Goal: Feedback & Contribution: Leave review/rating

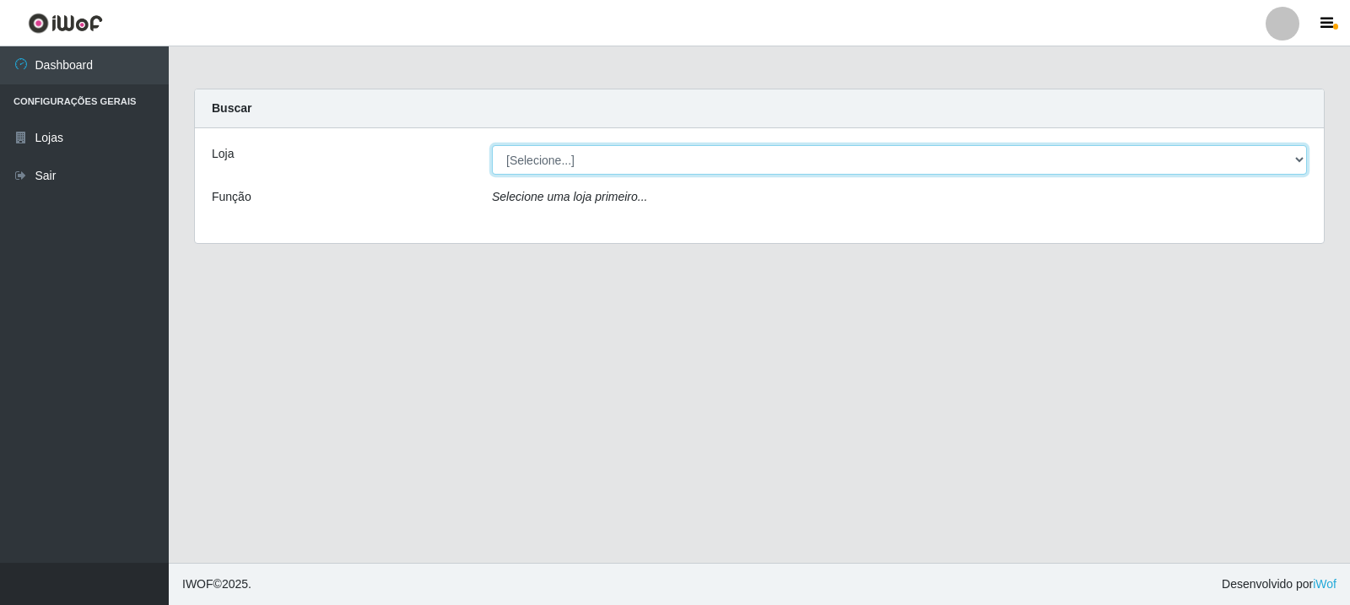
click at [707, 162] on select "[Selecione...] Rede Compras Supermercados - LOJA 3" at bounding box center [899, 160] width 815 height 30
select select "162"
click at [492, 145] on select "[Selecione...] Rede Compras Supermercados - LOJA 3" at bounding box center [899, 160] width 815 height 30
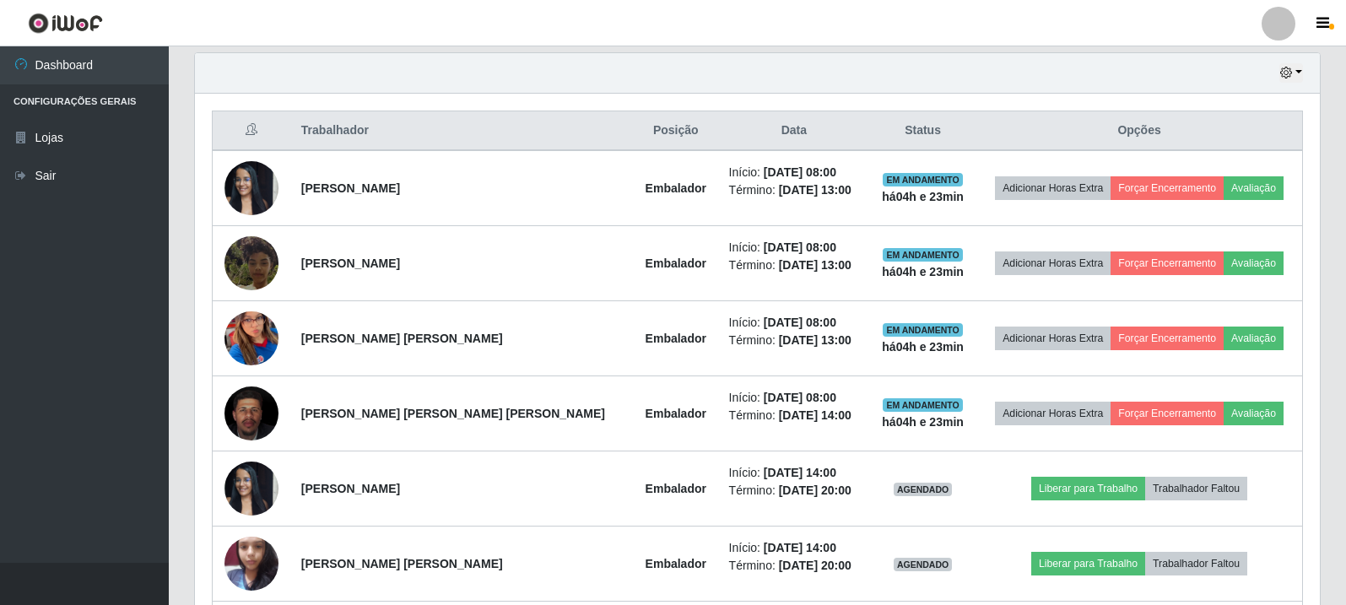
scroll to position [591, 0]
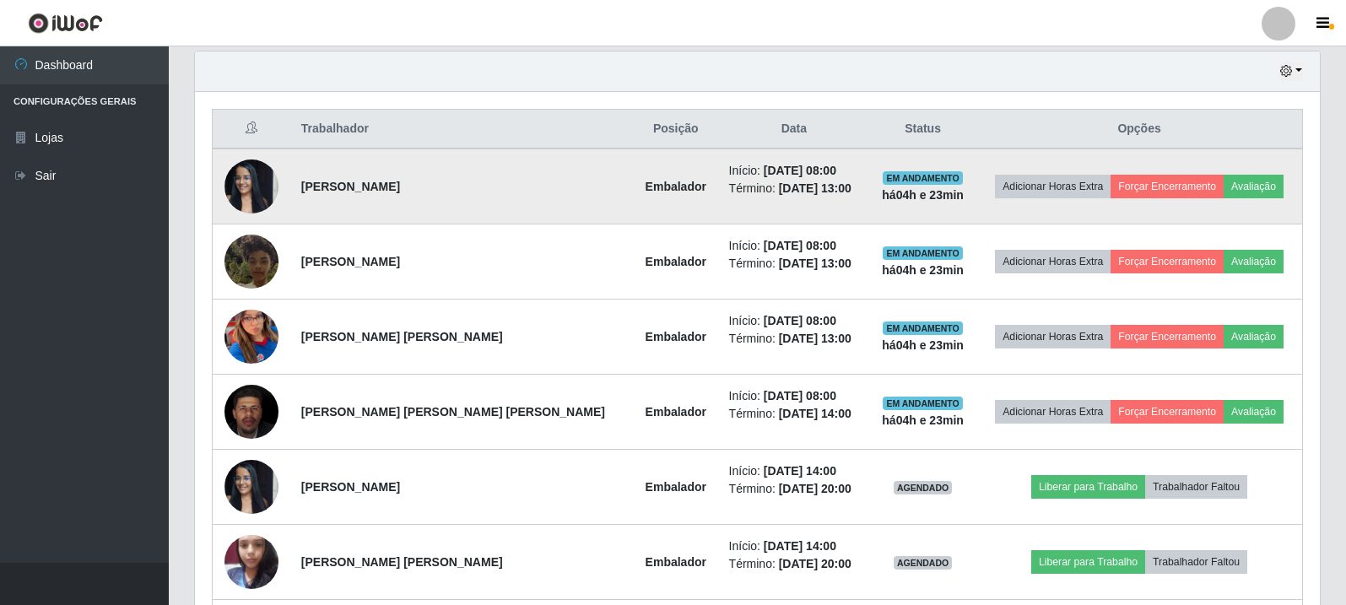
click at [272, 197] on img at bounding box center [251, 186] width 54 height 72
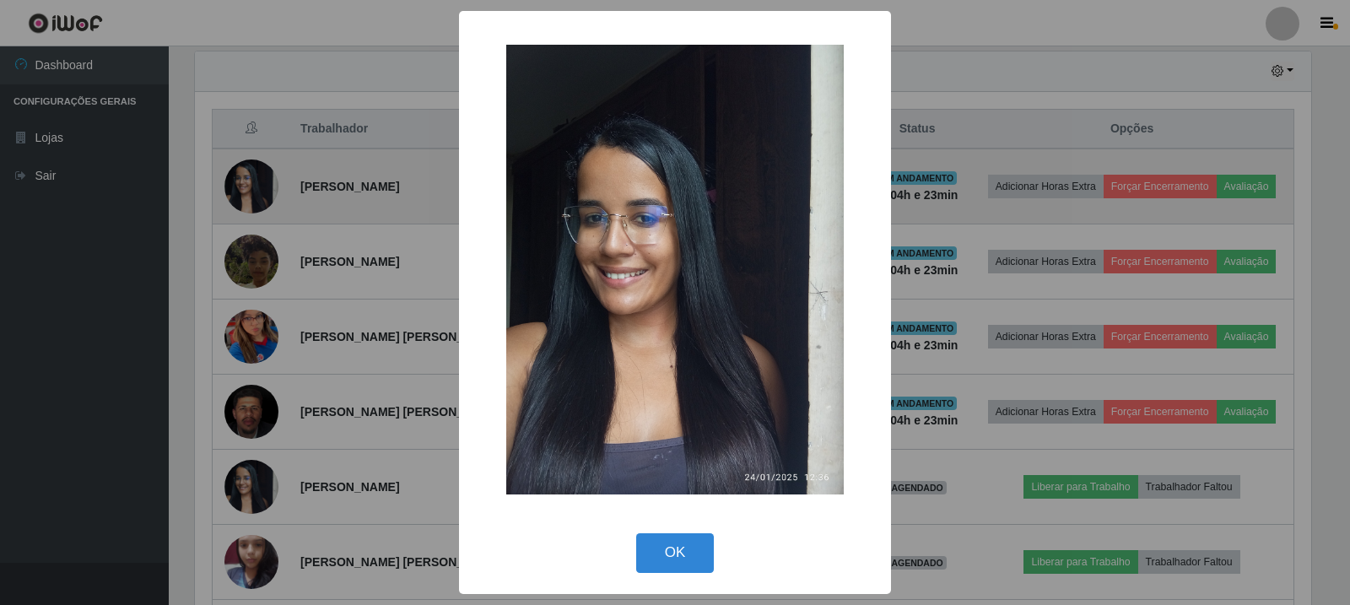
click at [272, 197] on div "× OK Cancel" at bounding box center [675, 302] width 1350 height 605
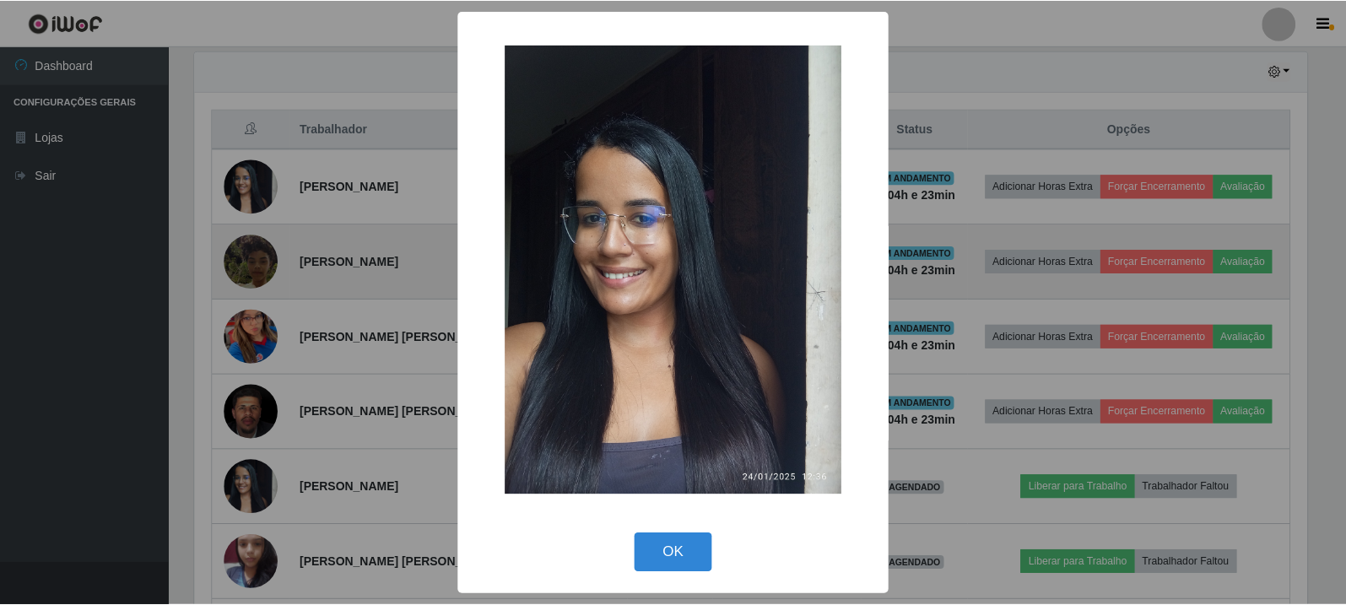
scroll to position [350, 1125]
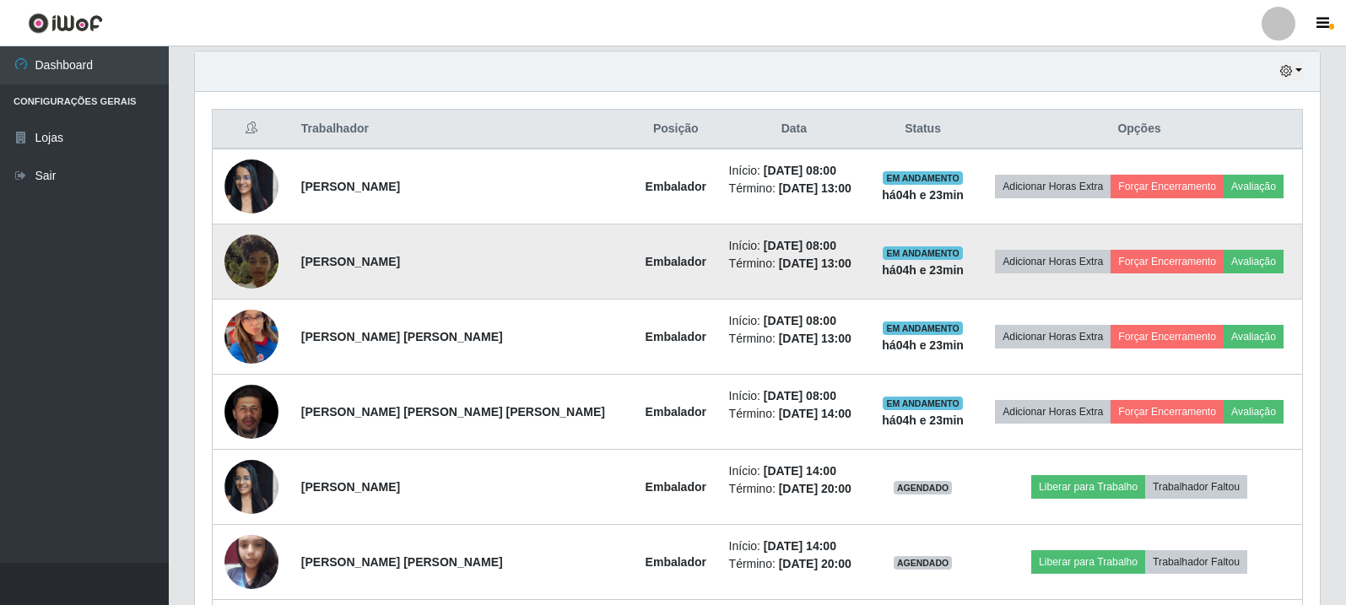
click at [268, 256] on img at bounding box center [251, 261] width 54 height 96
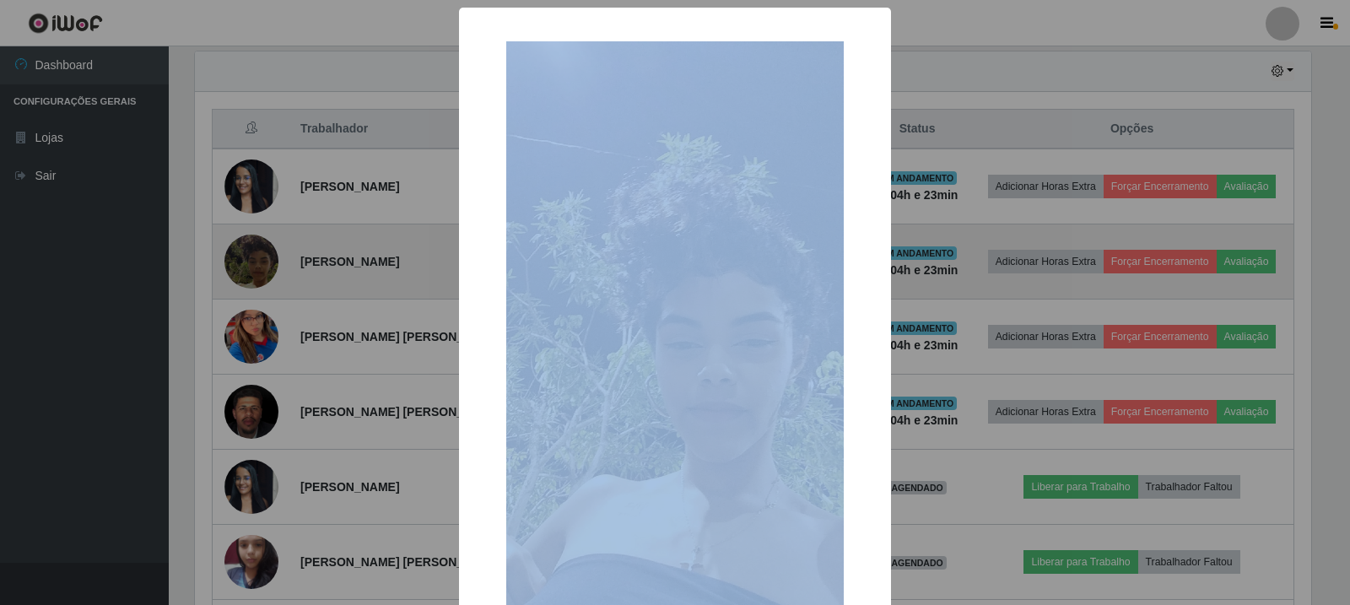
click at [268, 257] on div "× OK Cancel" at bounding box center [675, 302] width 1350 height 605
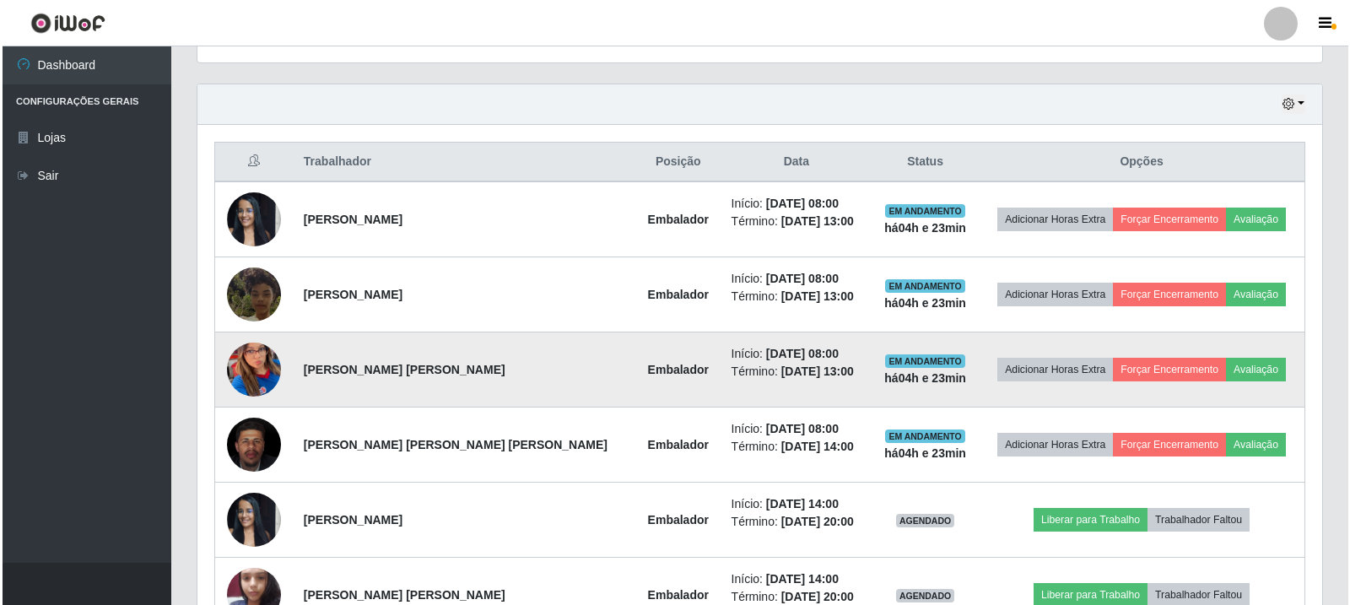
scroll to position [657, 0]
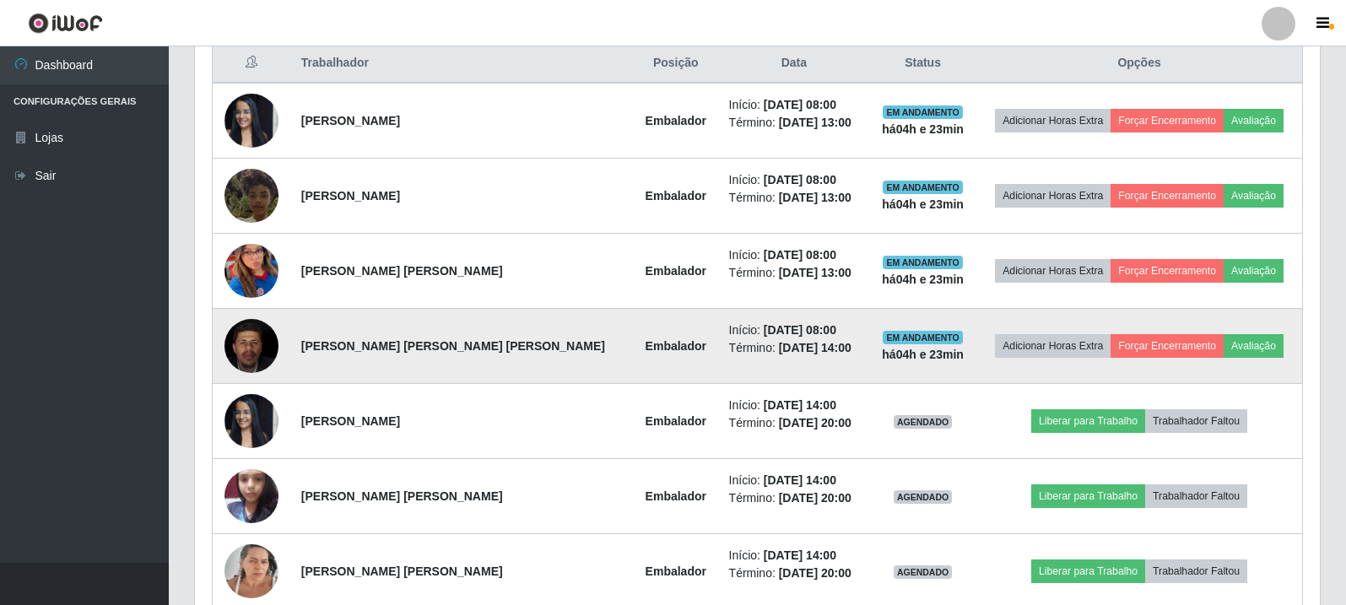
click at [257, 338] on img at bounding box center [251, 346] width 54 height 67
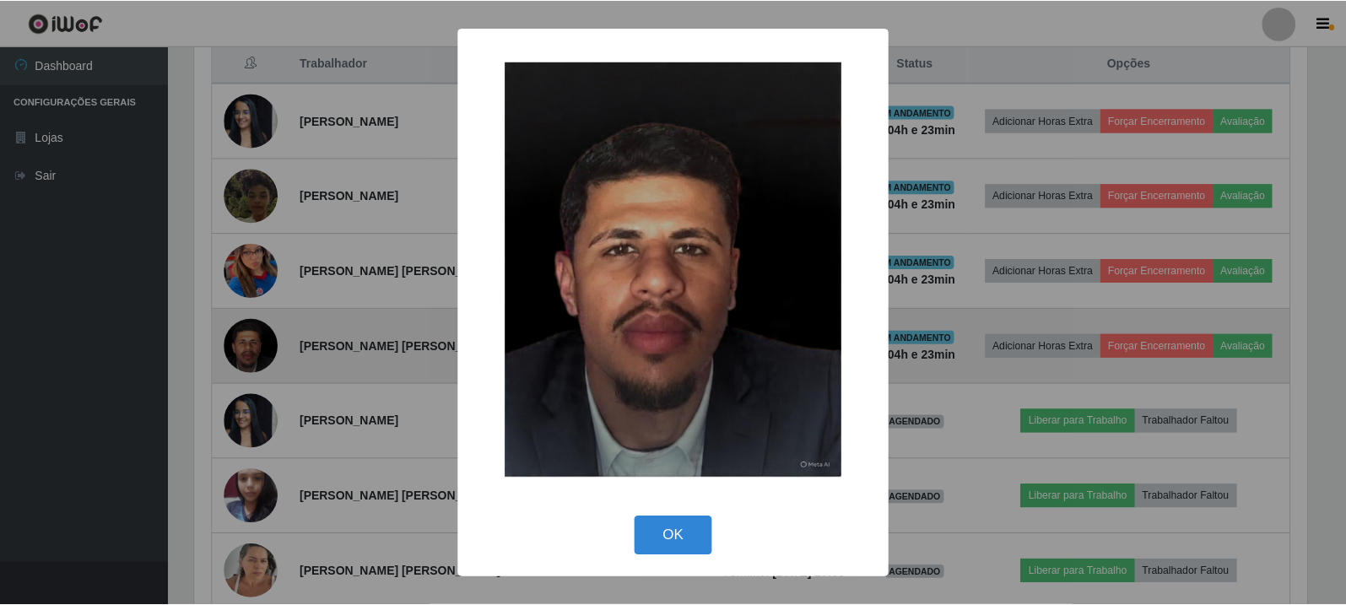
scroll to position [350, 1116]
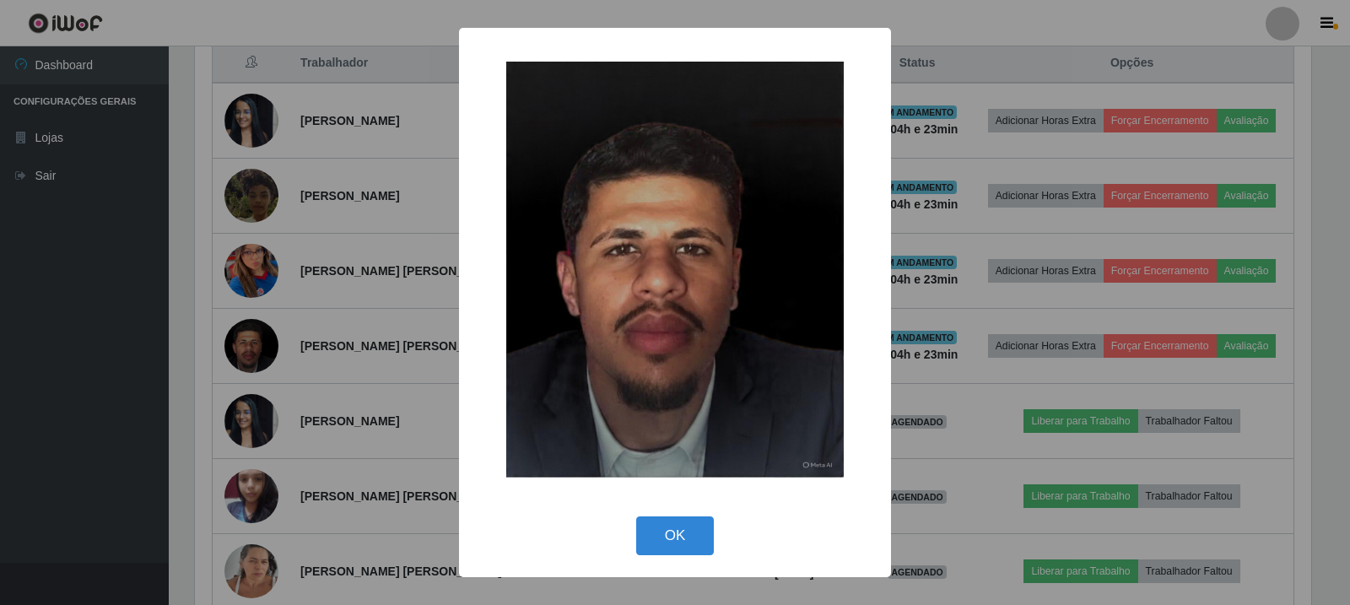
click at [257, 338] on div "× OK Cancel" at bounding box center [675, 302] width 1350 height 605
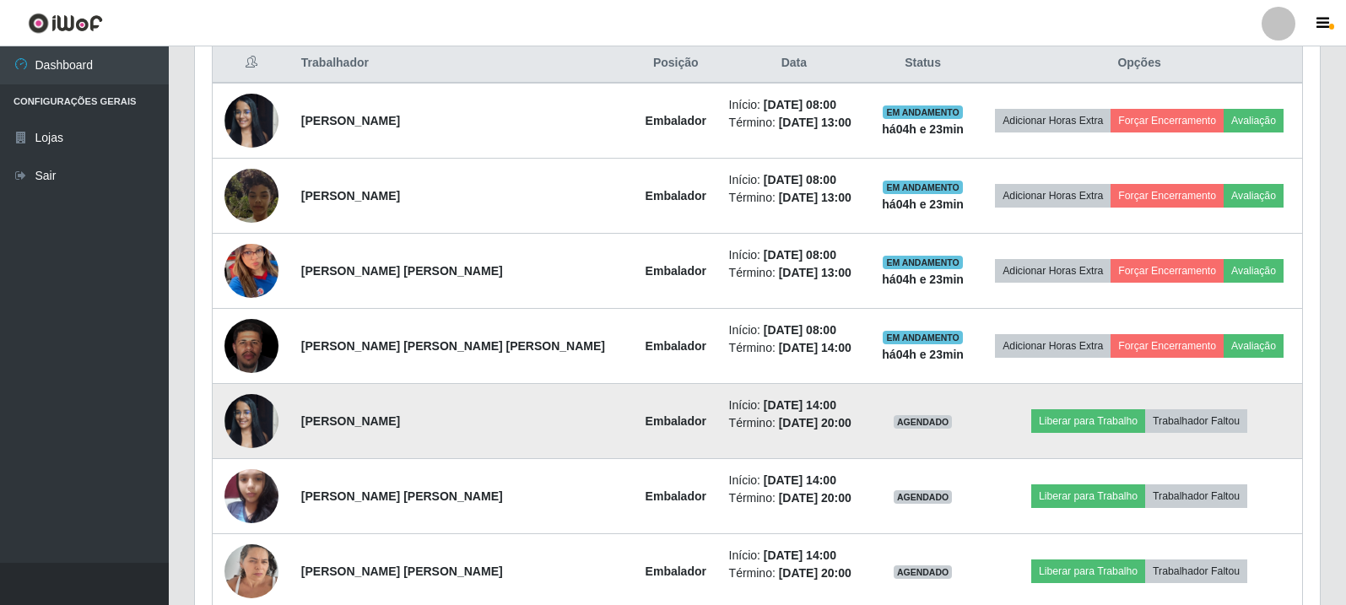
scroll to position [741, 0]
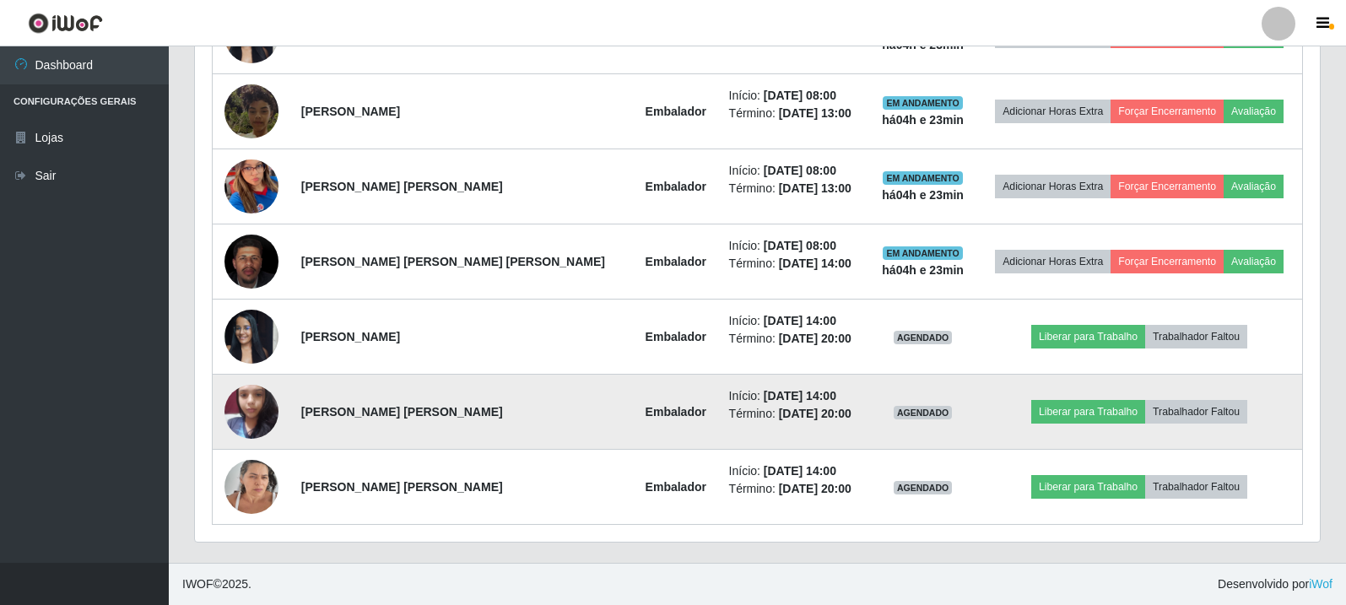
click at [271, 403] on img at bounding box center [251, 412] width 54 height 72
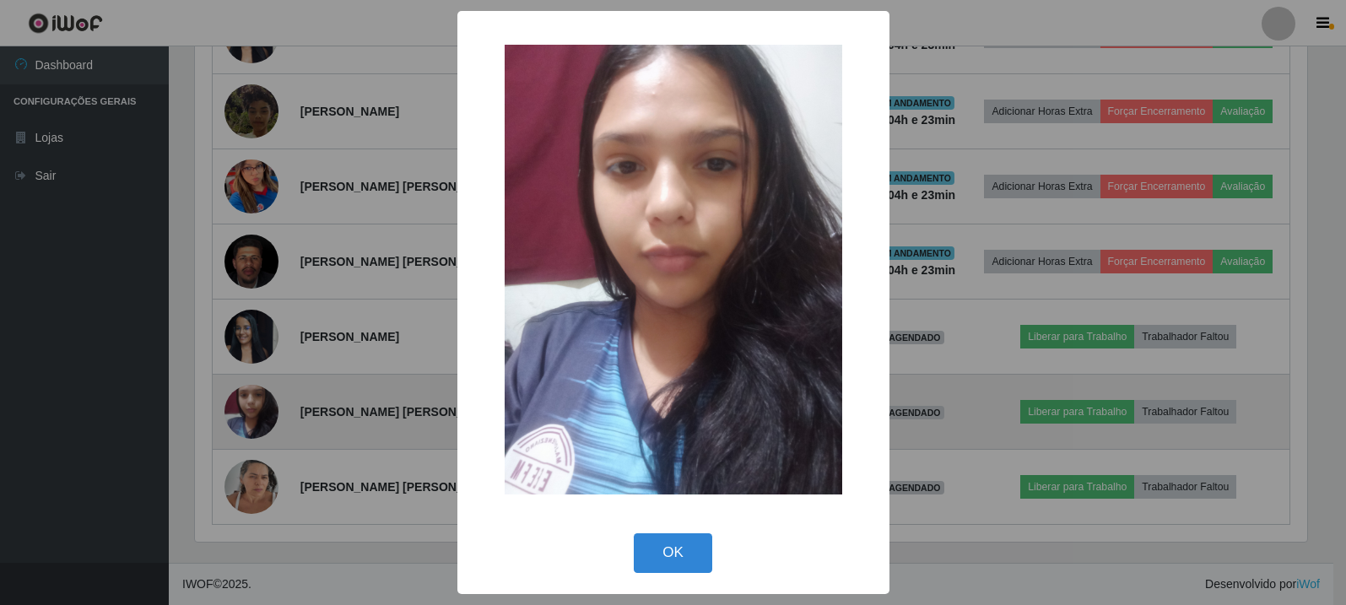
scroll to position [350, 1116]
click at [271, 403] on div "× OK Cancel" at bounding box center [675, 302] width 1350 height 605
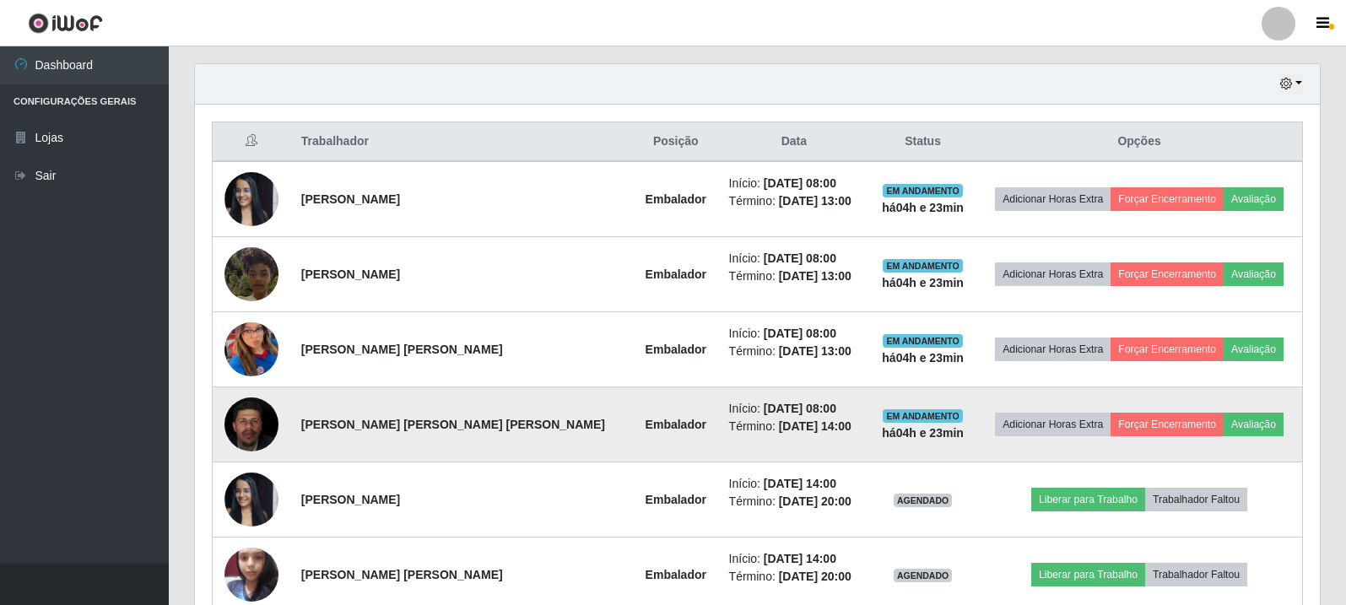
scroll to position [319, 0]
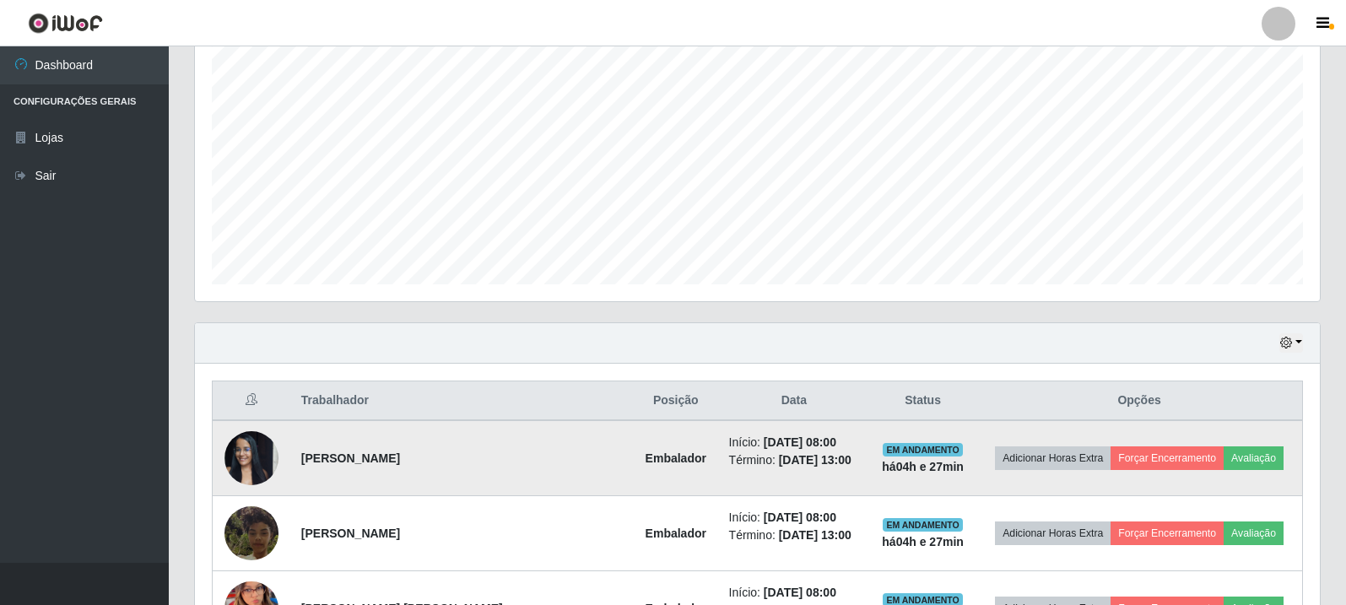
click at [262, 463] on img at bounding box center [251, 458] width 54 height 72
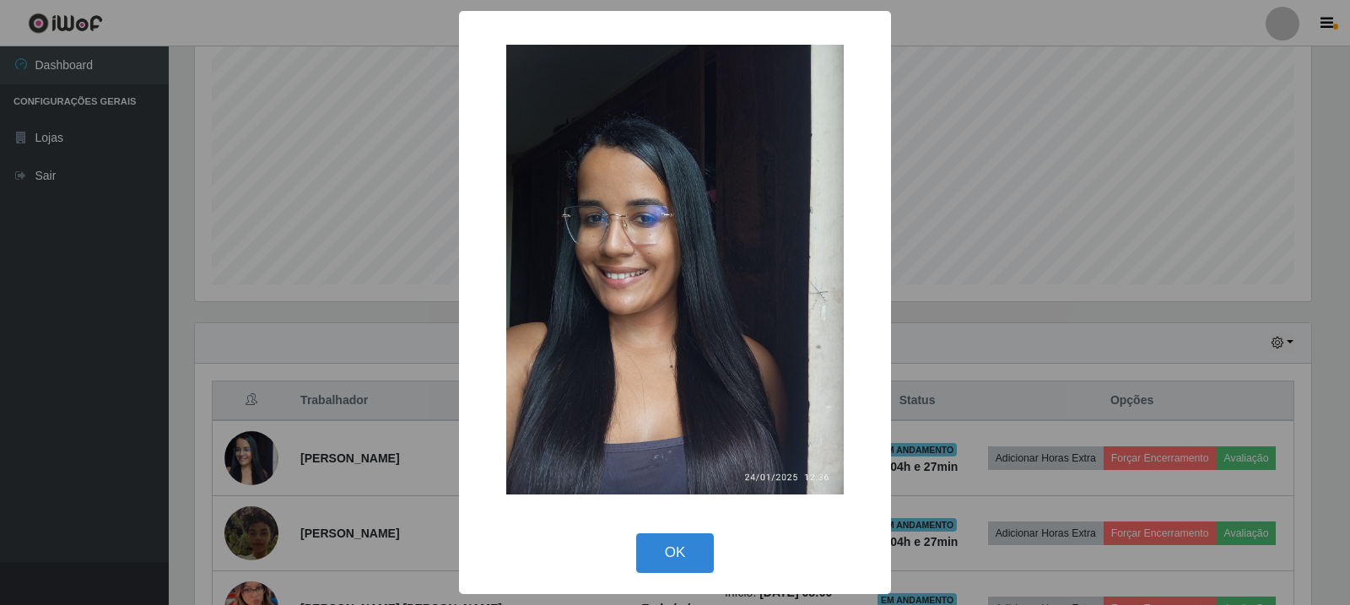
click at [1114, 332] on div "× OK Cancel" at bounding box center [675, 302] width 1350 height 605
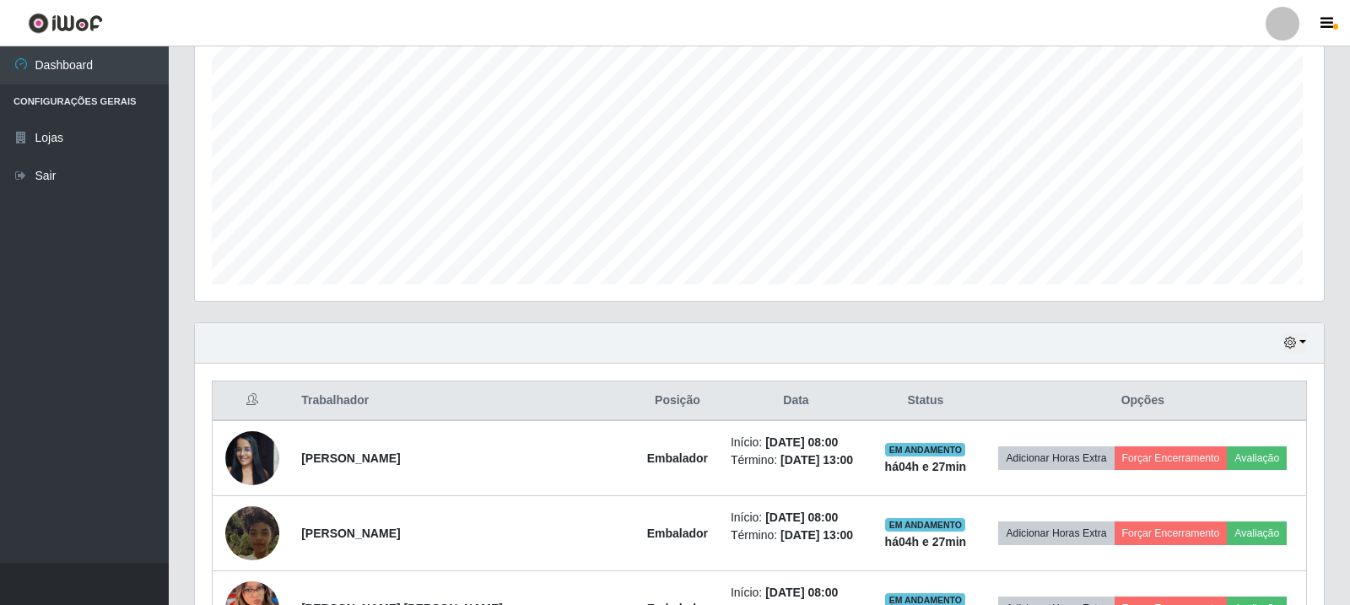
scroll to position [350, 1125]
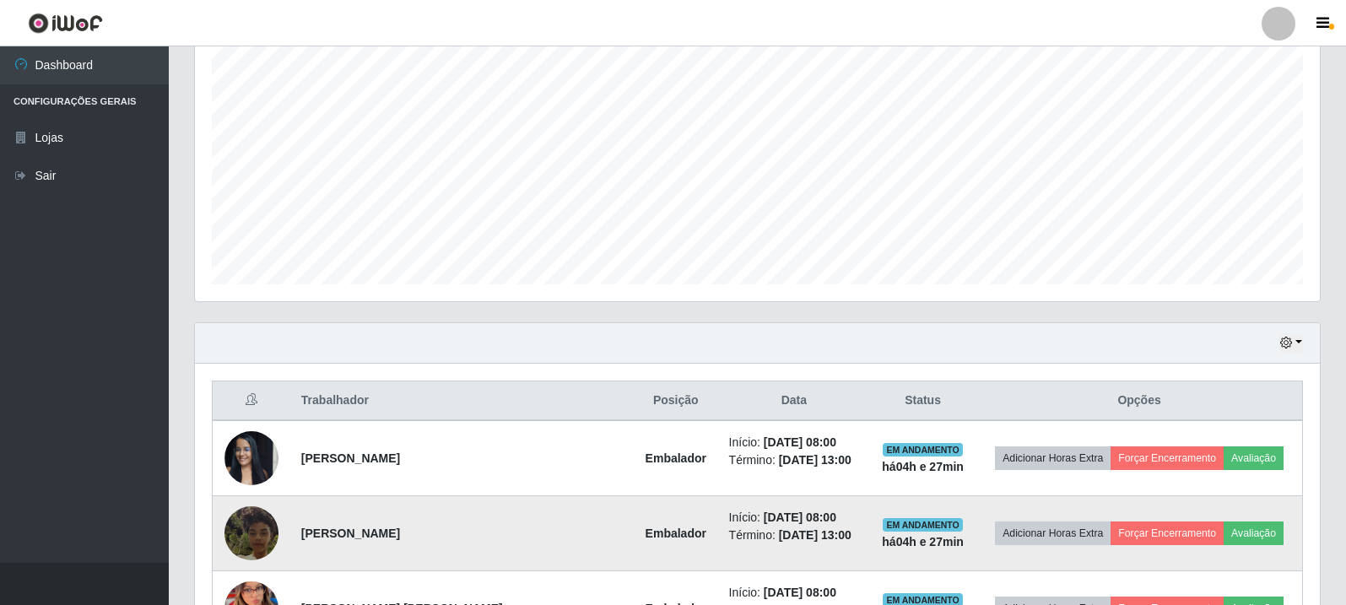
click at [269, 539] on img at bounding box center [251, 533] width 54 height 96
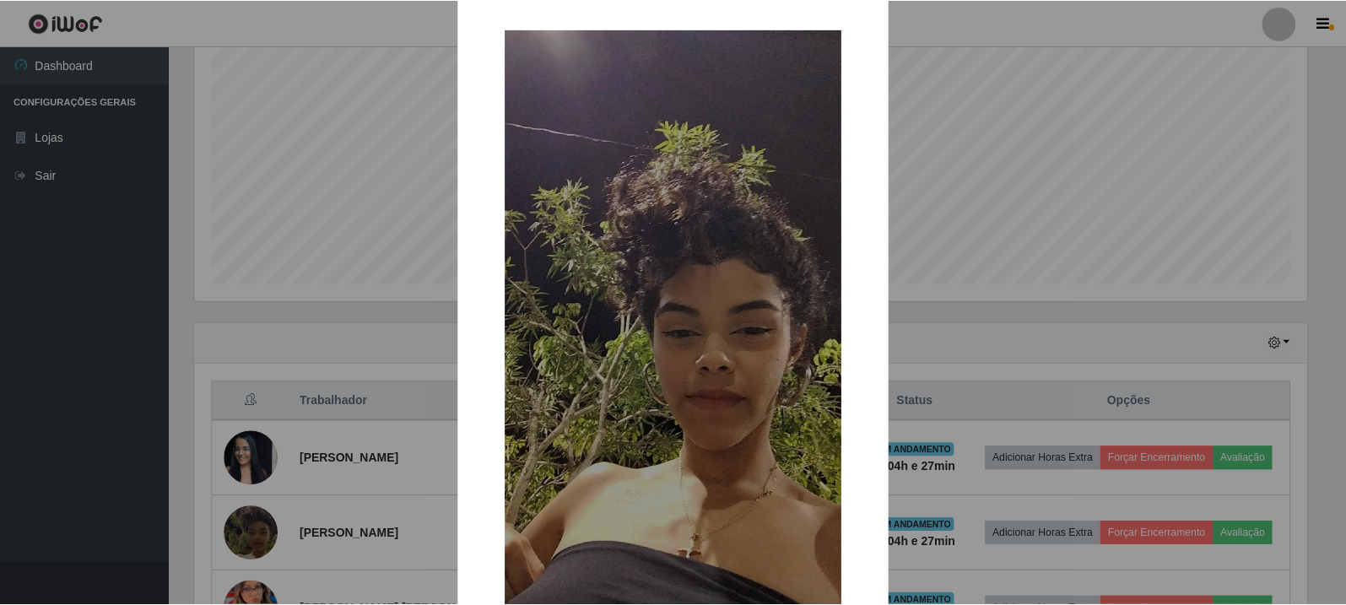
scroll to position [0, 0]
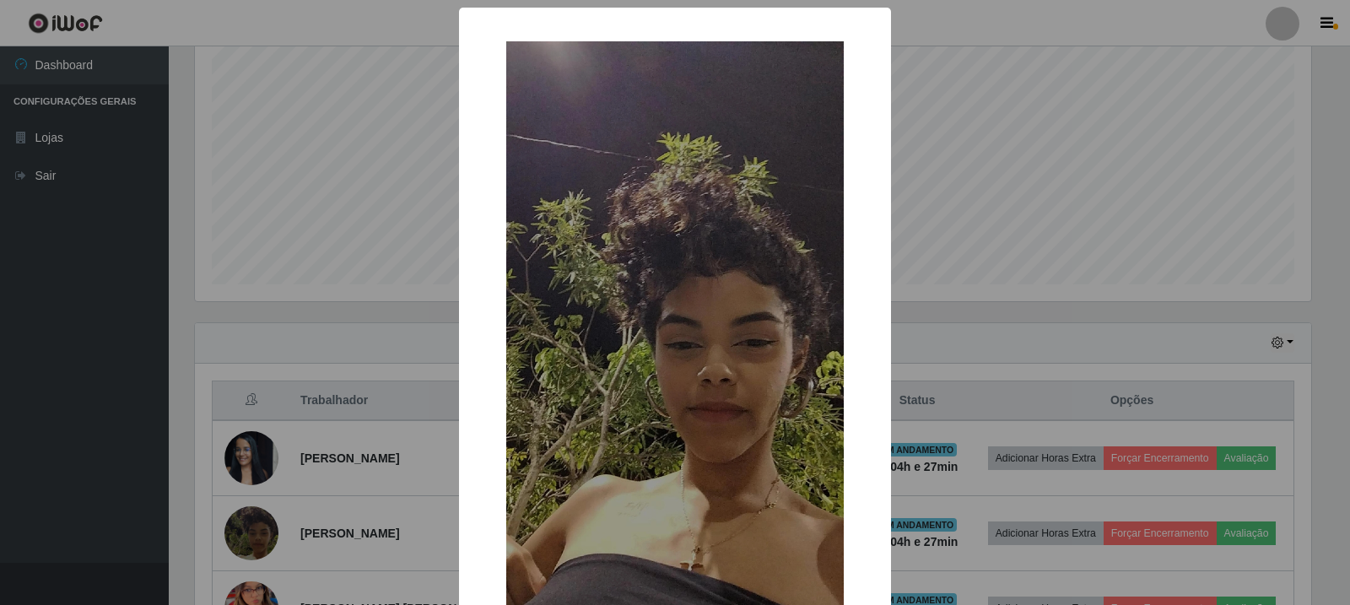
click at [1216, 400] on div "× OK Cancel" at bounding box center [675, 302] width 1350 height 605
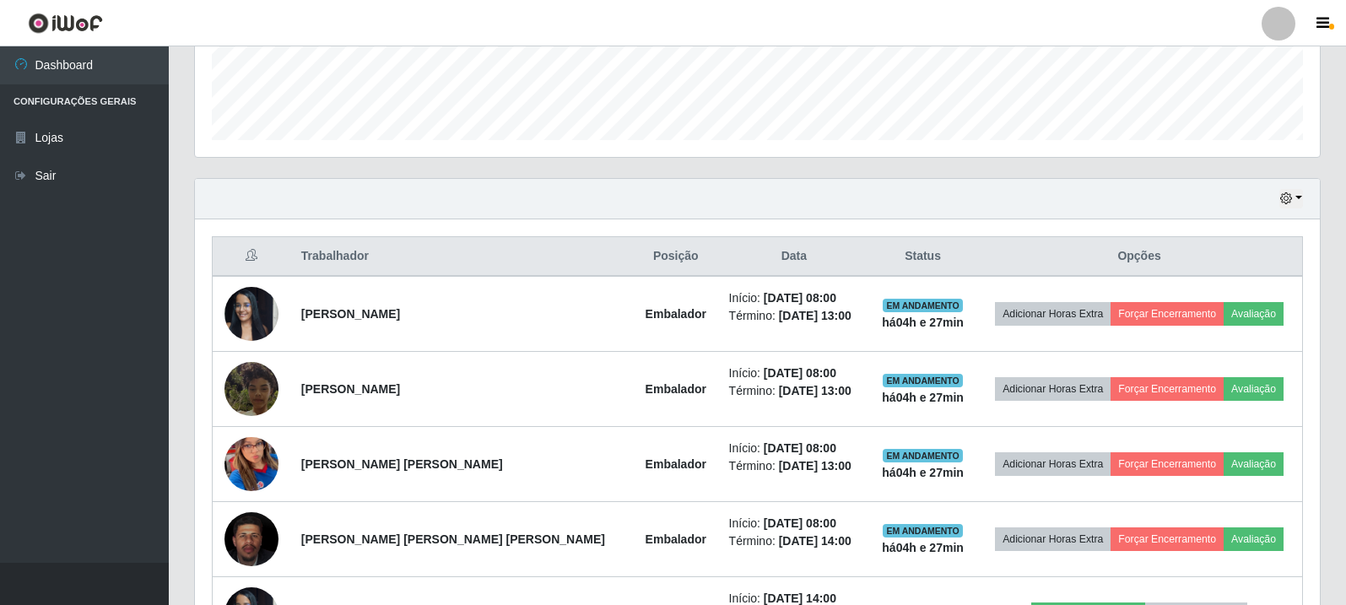
scroll to position [572, 0]
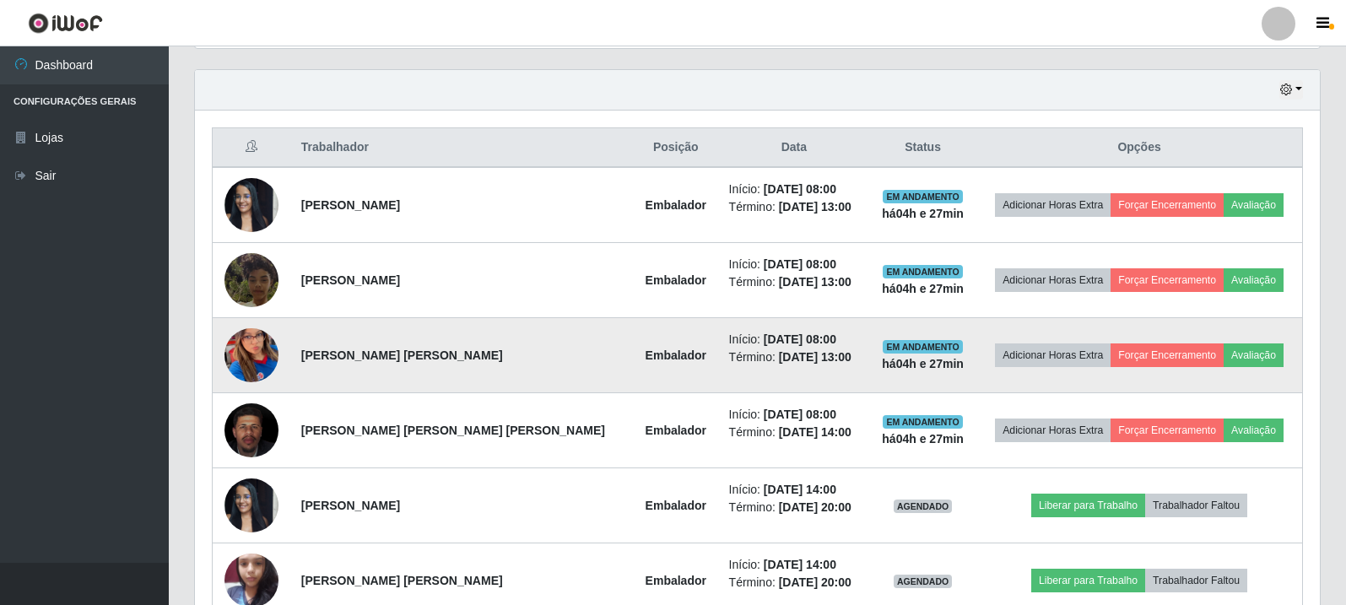
click at [311, 357] on td "[PERSON_NAME] [PERSON_NAME]" at bounding box center [462, 355] width 342 height 75
click at [251, 365] on img at bounding box center [251, 355] width 54 height 117
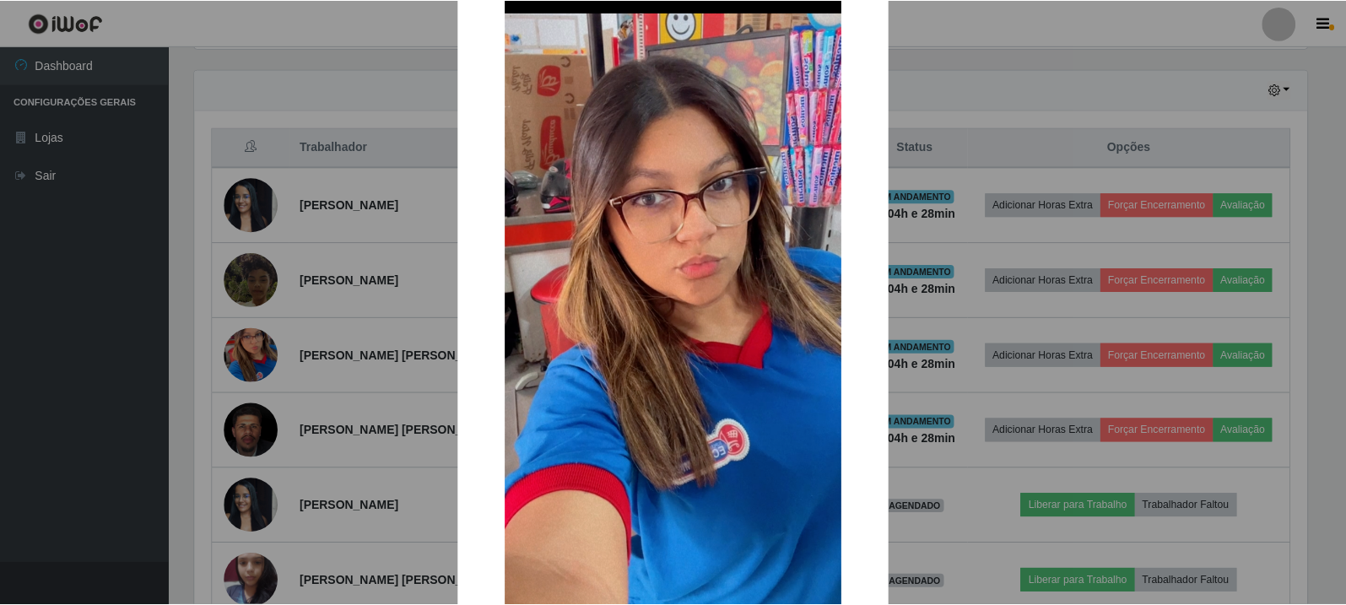
scroll to position [169, 0]
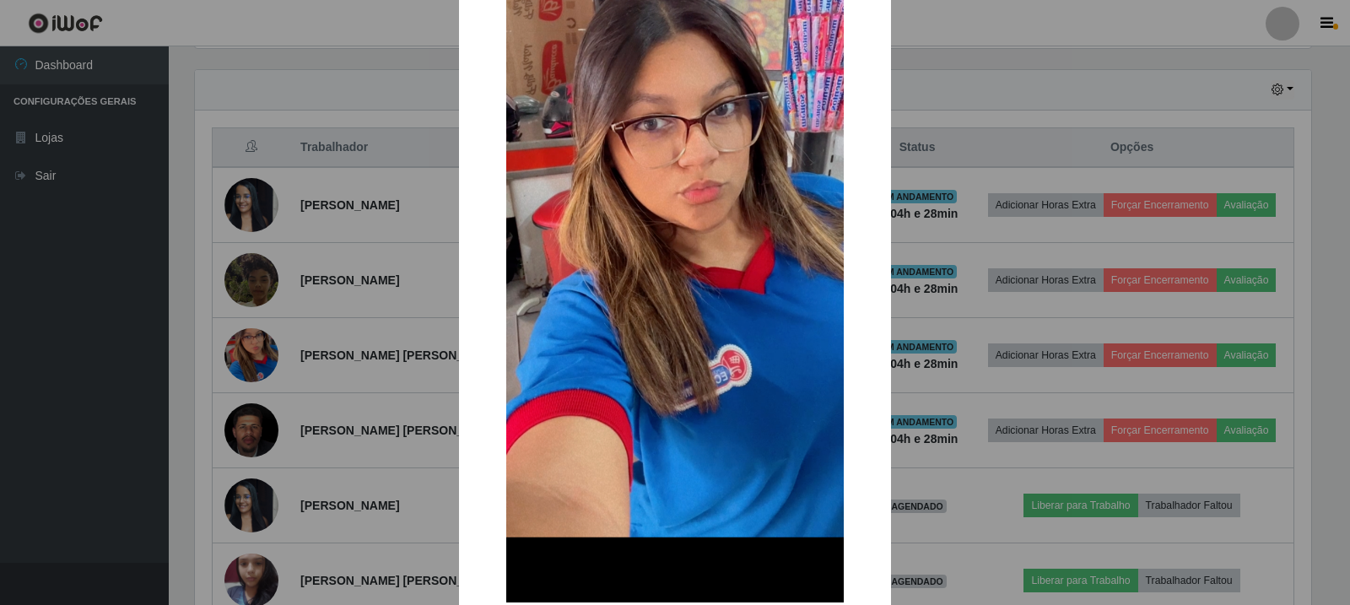
click at [905, 246] on div "× OK Cancel" at bounding box center [675, 302] width 1350 height 605
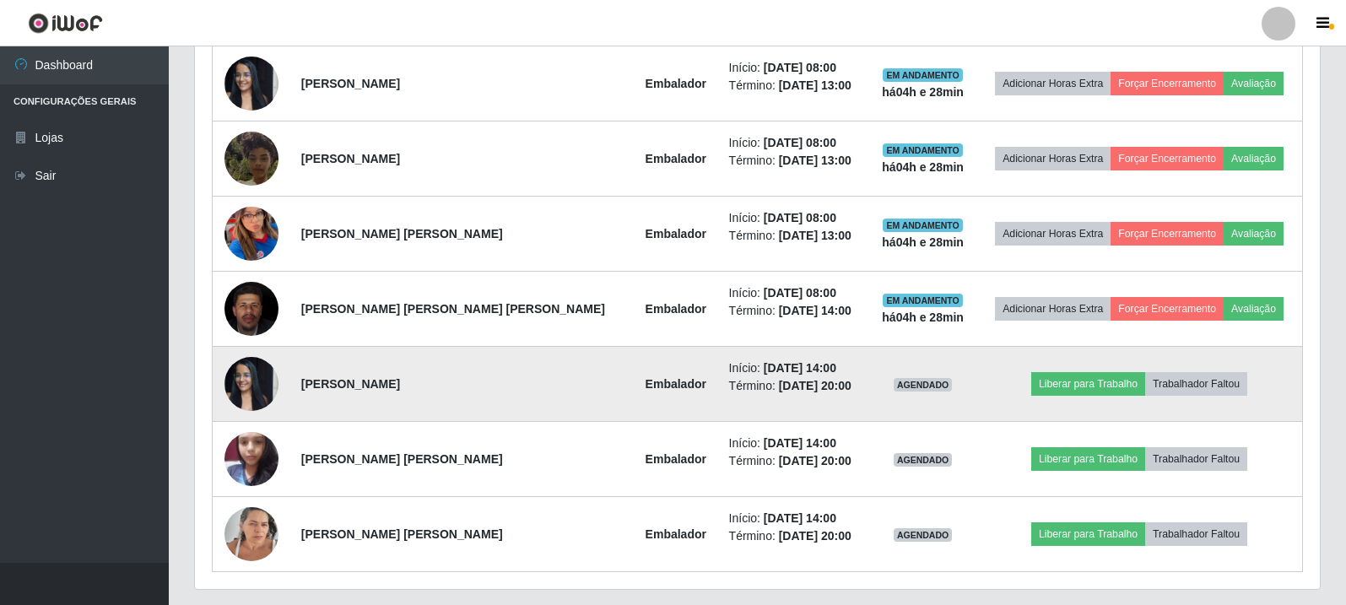
scroll to position [741, 0]
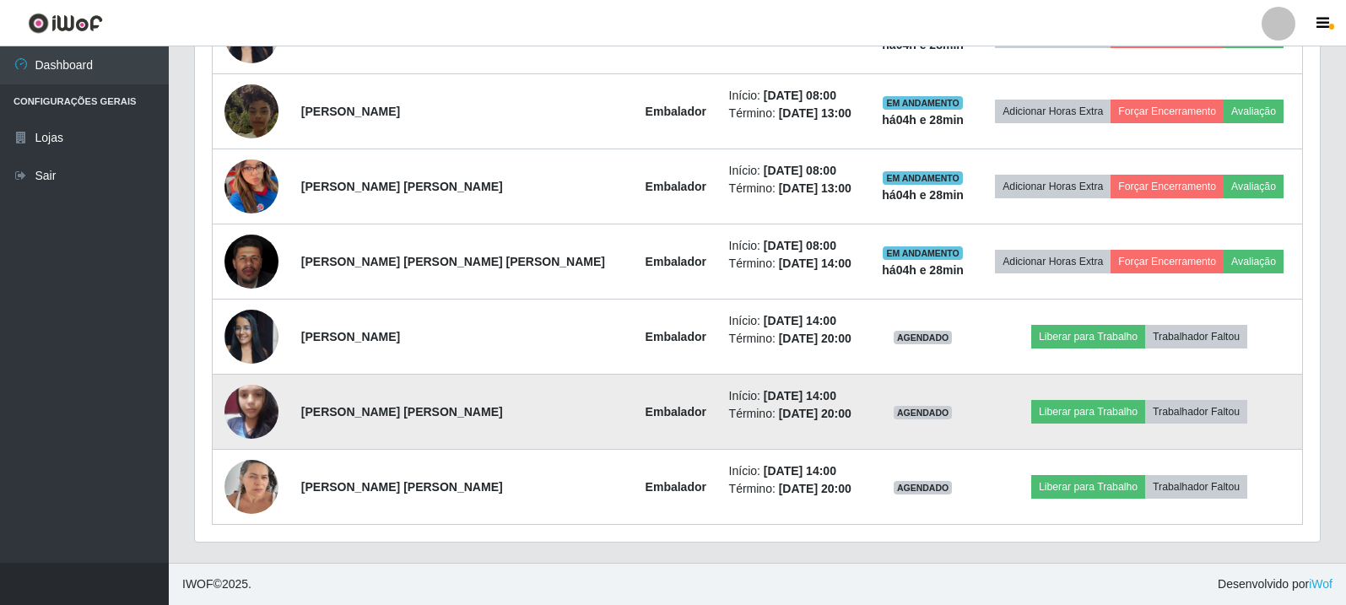
click at [250, 409] on img at bounding box center [251, 412] width 54 height 72
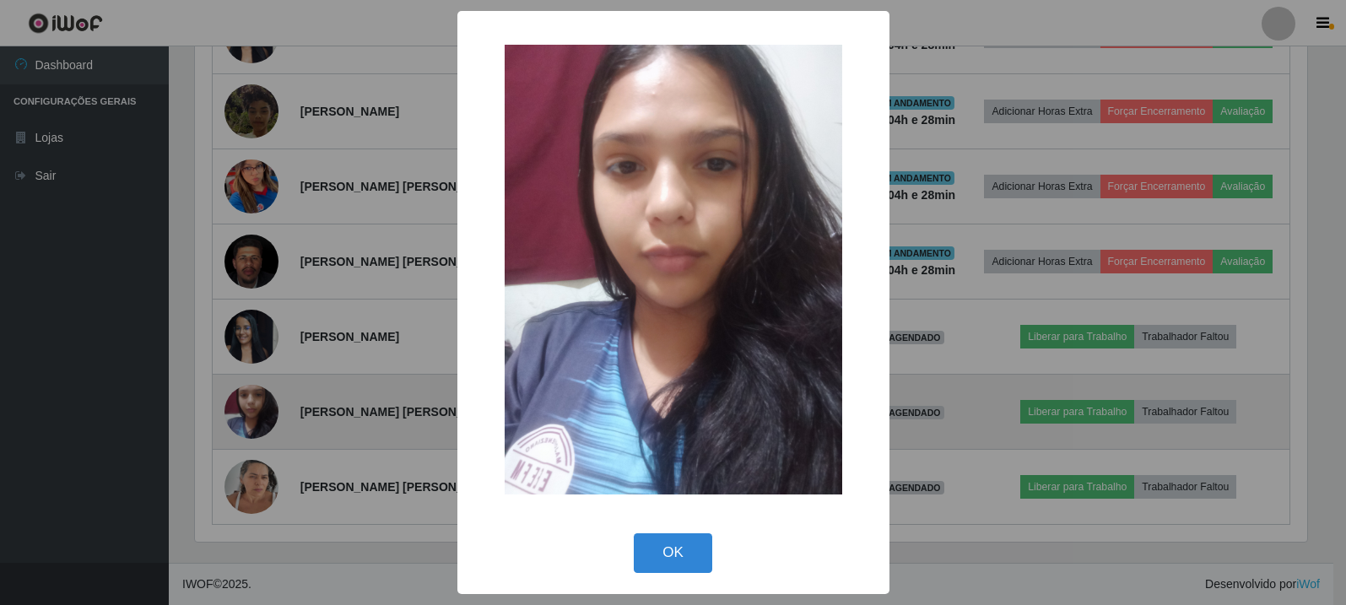
scroll to position [350, 1116]
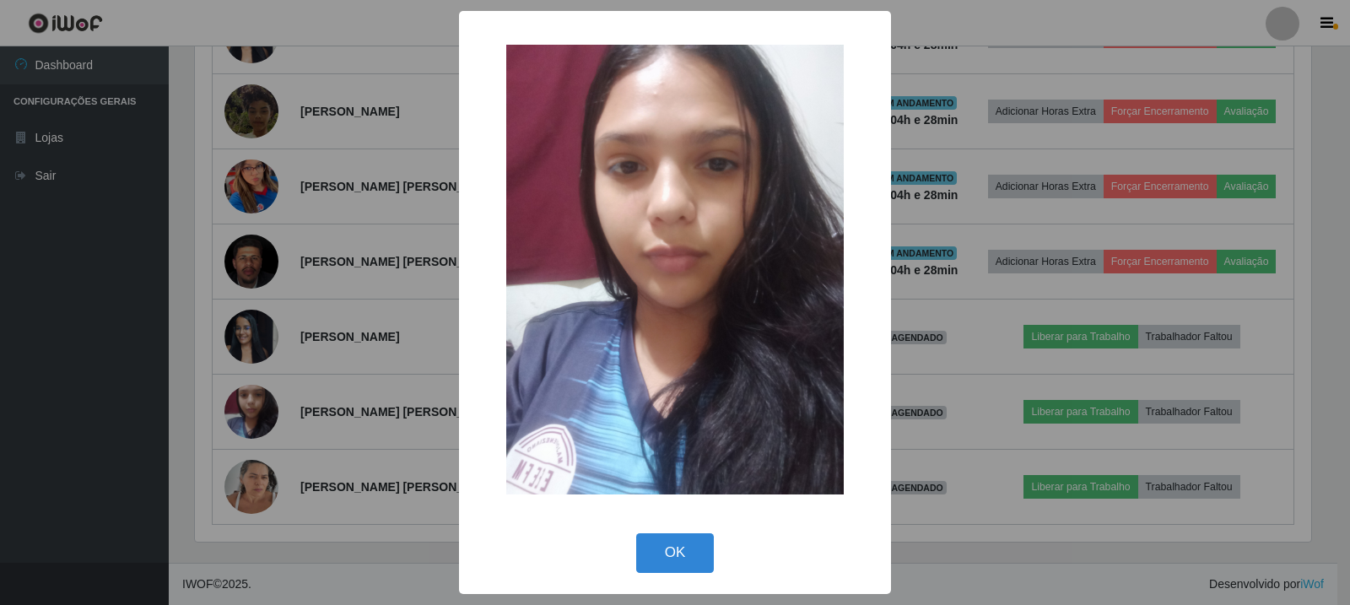
click at [991, 187] on div "× OK Cancel" at bounding box center [675, 302] width 1350 height 605
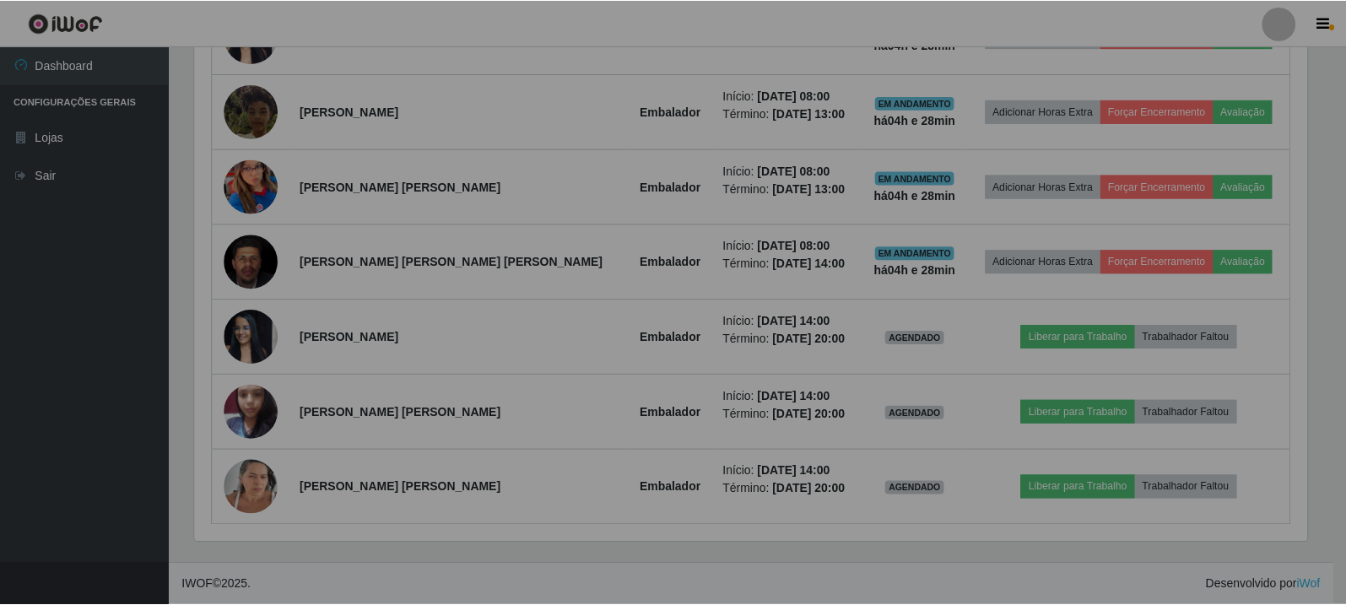
scroll to position [350, 1125]
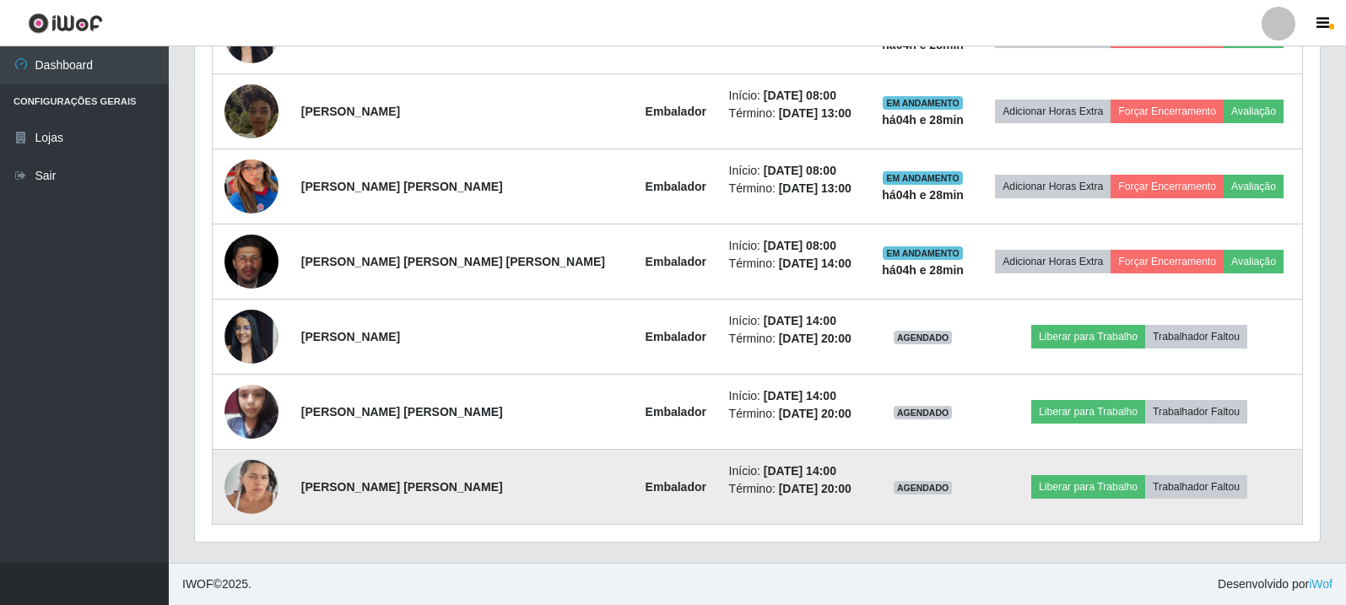
click at [252, 494] on img at bounding box center [251, 487] width 54 height 72
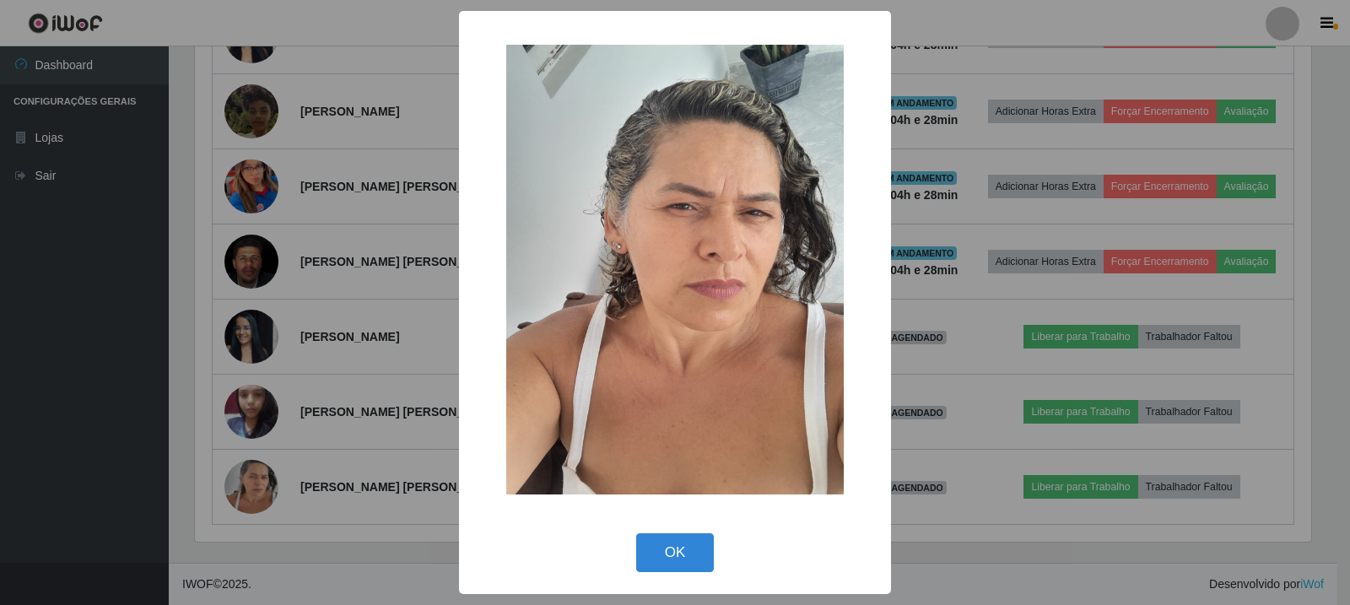
click at [1033, 267] on div "× OK Cancel" at bounding box center [675, 302] width 1350 height 605
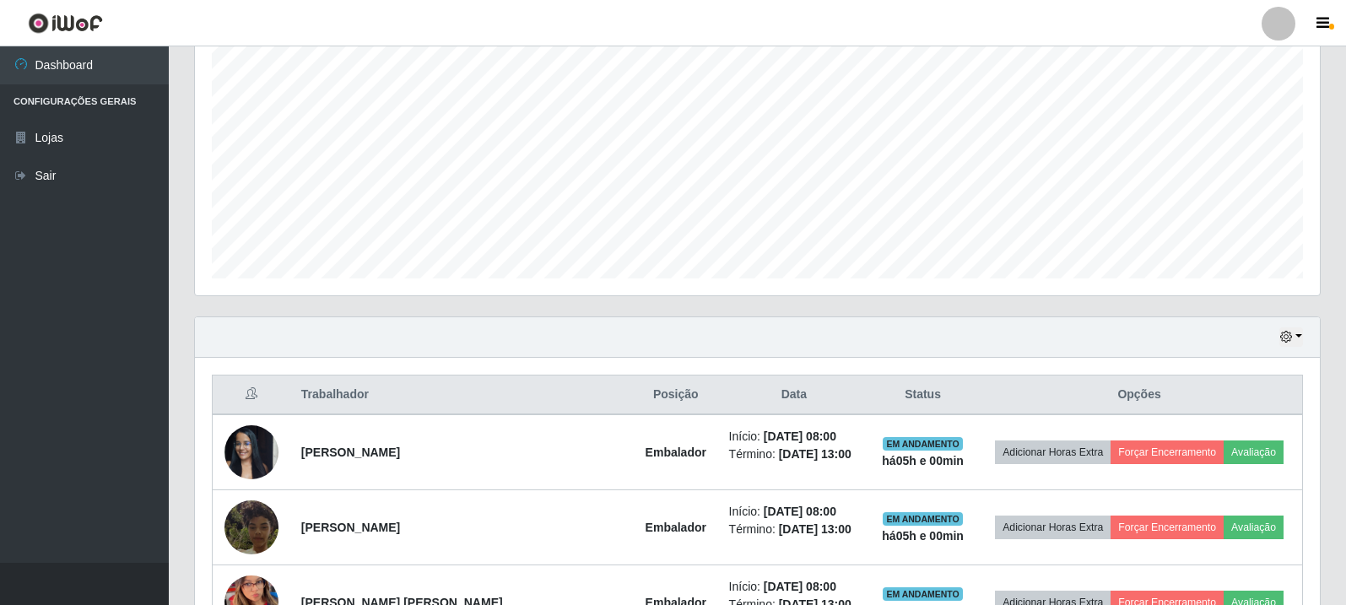
scroll to position [319, 0]
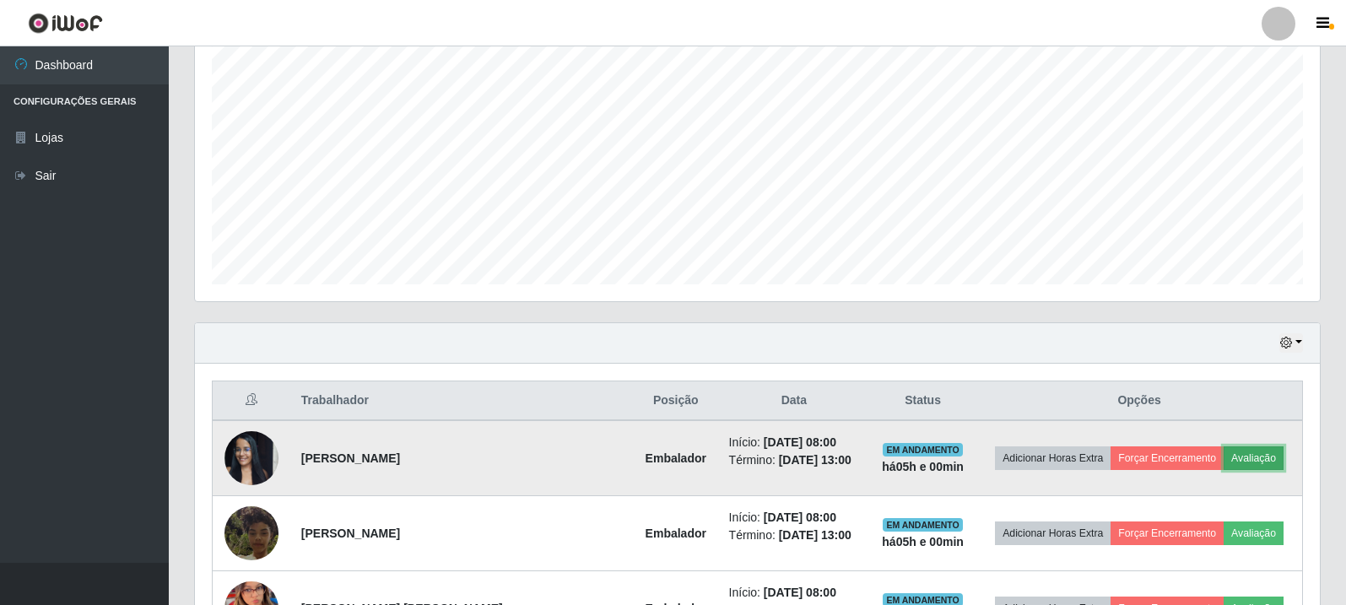
click at [1233, 454] on button "Avaliação" at bounding box center [1254, 458] width 60 height 24
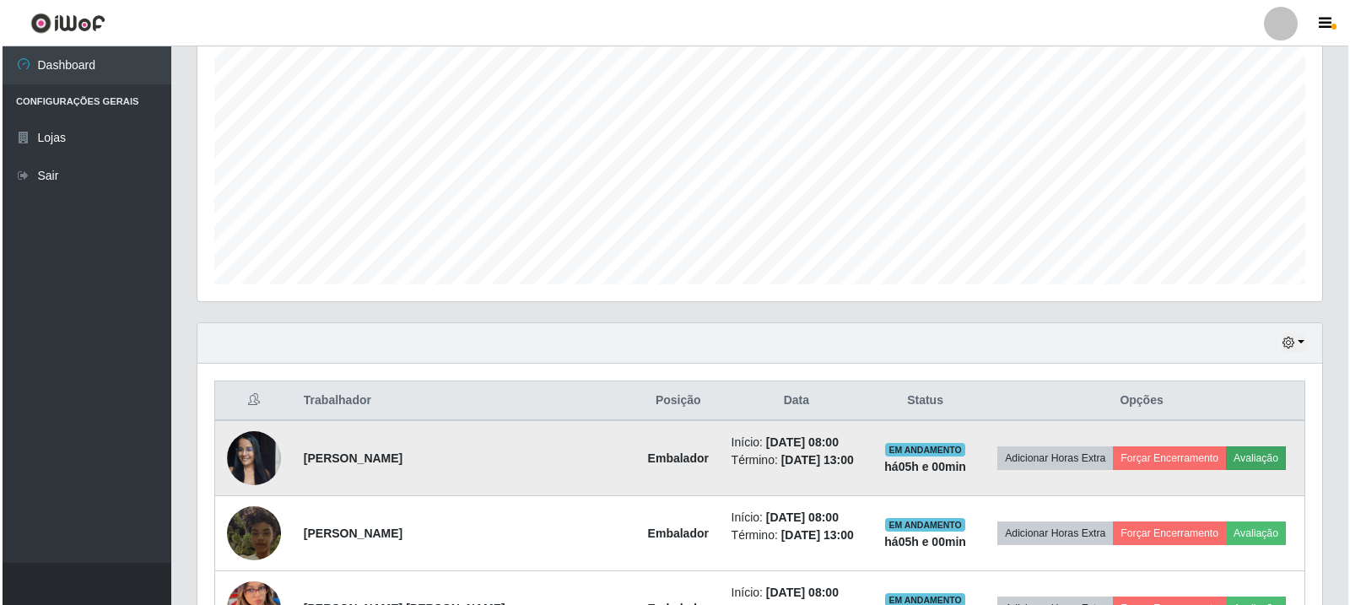
scroll to position [350, 1116]
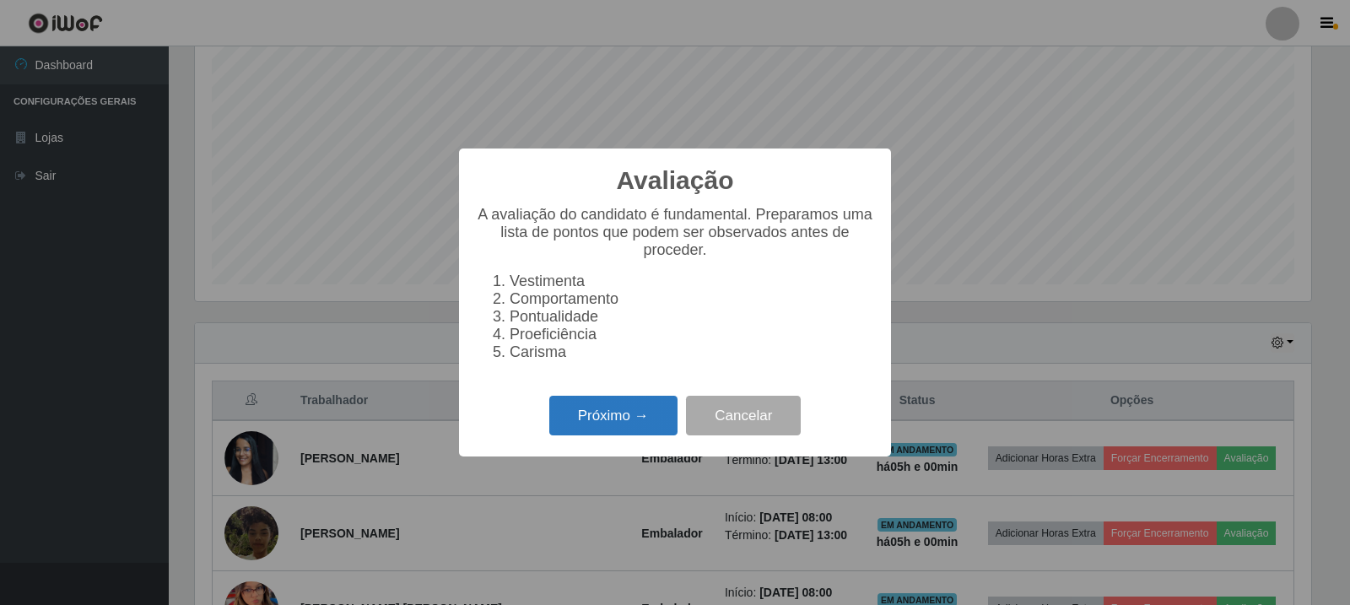
click at [591, 418] on button "Próximo →" at bounding box center [613, 416] width 128 height 40
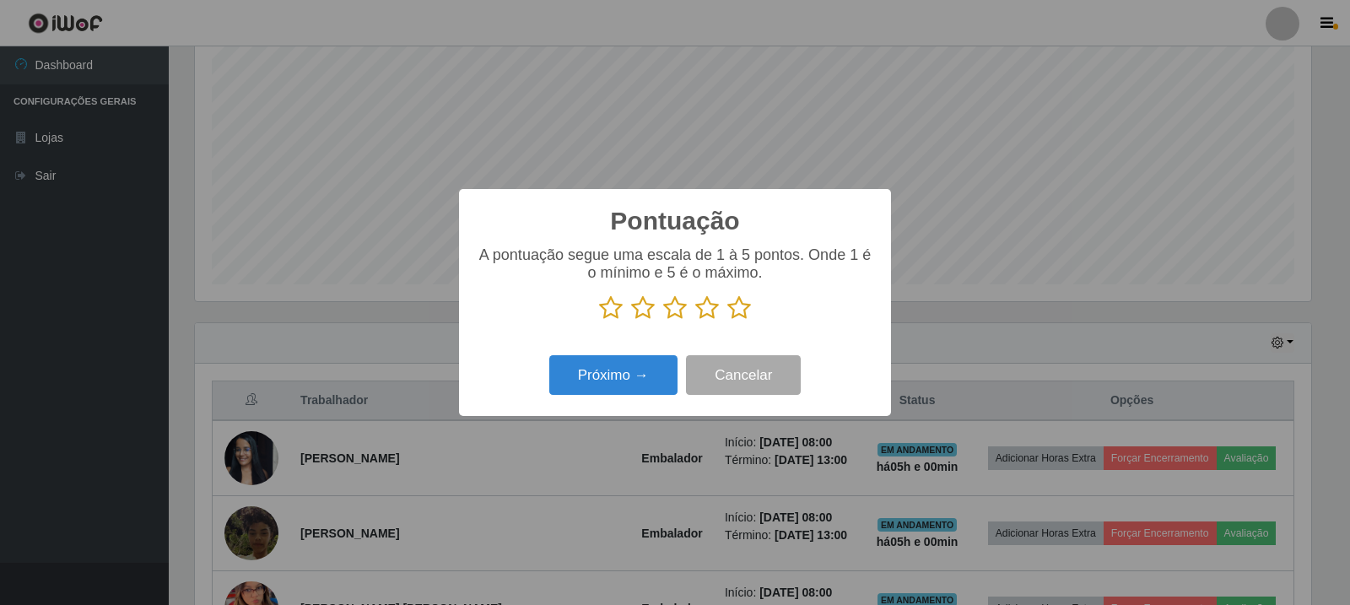
scroll to position [843502, 842736]
click at [731, 312] on icon at bounding box center [739, 307] width 24 height 25
click at [727, 321] on input "radio" at bounding box center [727, 321] width 0 height 0
click at [592, 385] on button "Próximo →" at bounding box center [613, 375] width 128 height 40
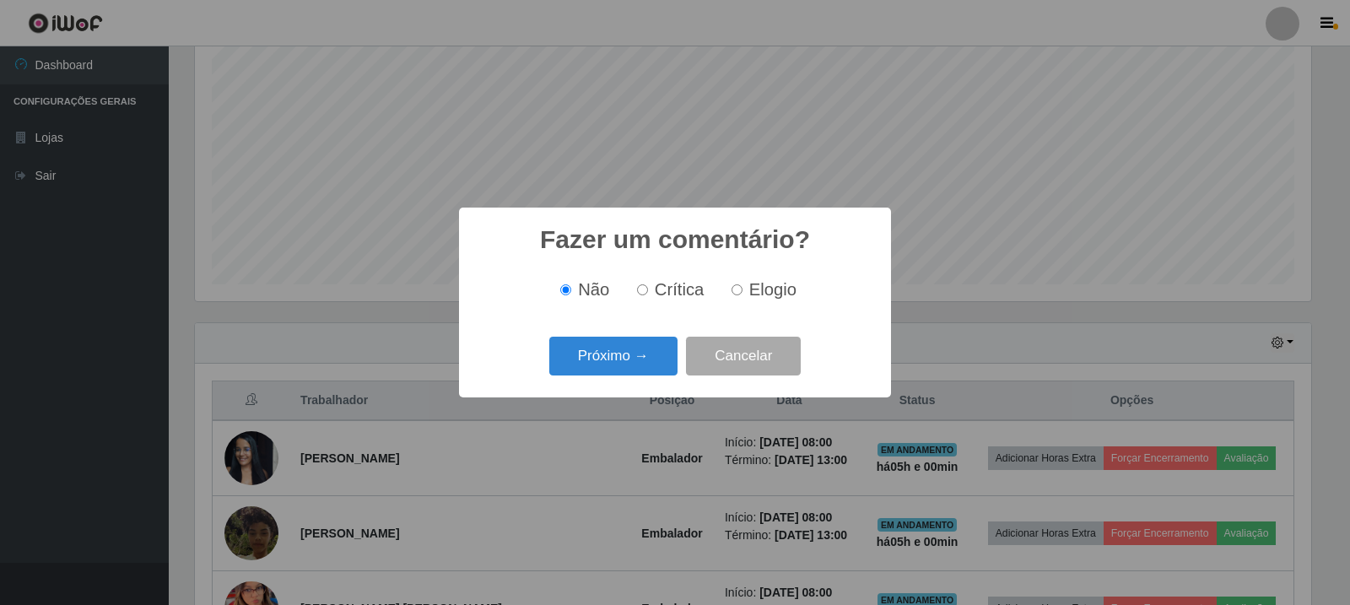
click at [741, 290] on input "Elogio" at bounding box center [737, 289] width 11 height 11
radio input "true"
click at [633, 365] on button "Próximo →" at bounding box center [613, 357] width 128 height 40
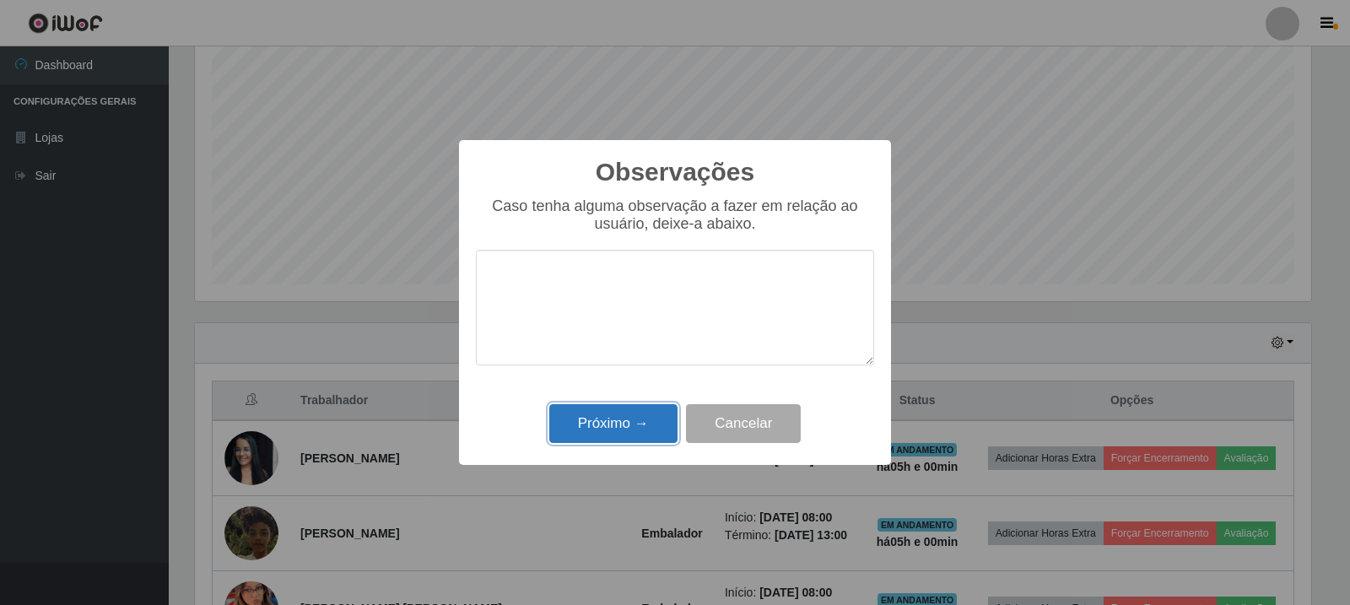
click at [631, 420] on button "Próximo →" at bounding box center [613, 424] width 128 height 40
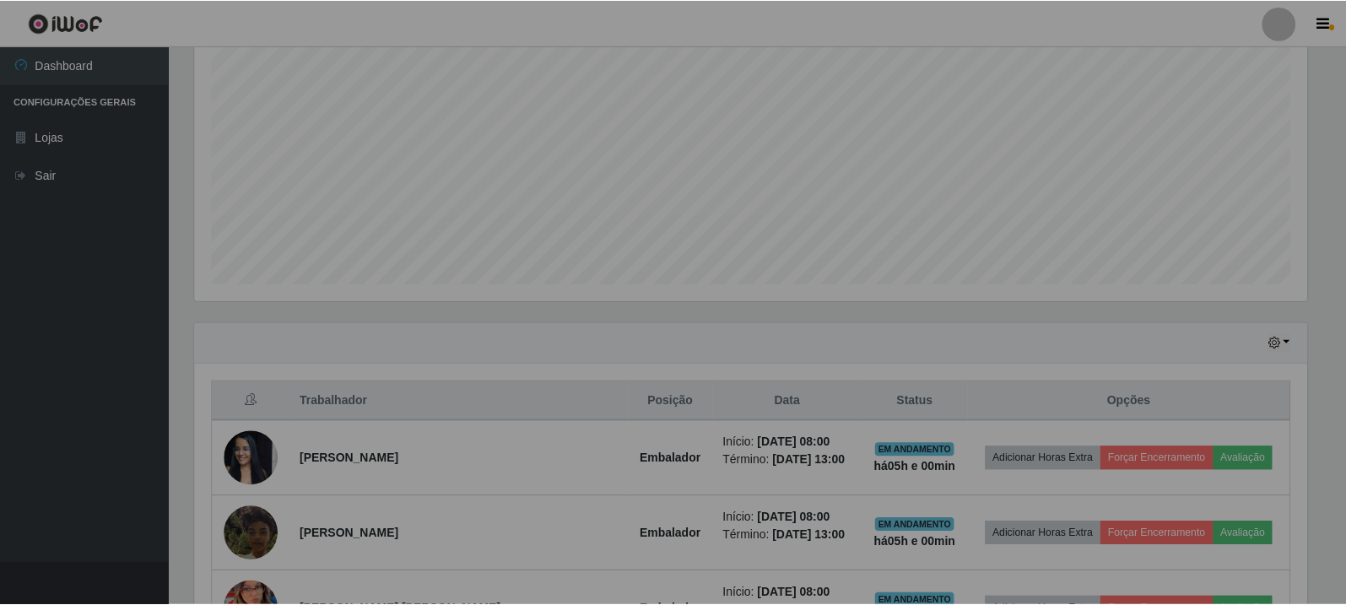
scroll to position [350, 1125]
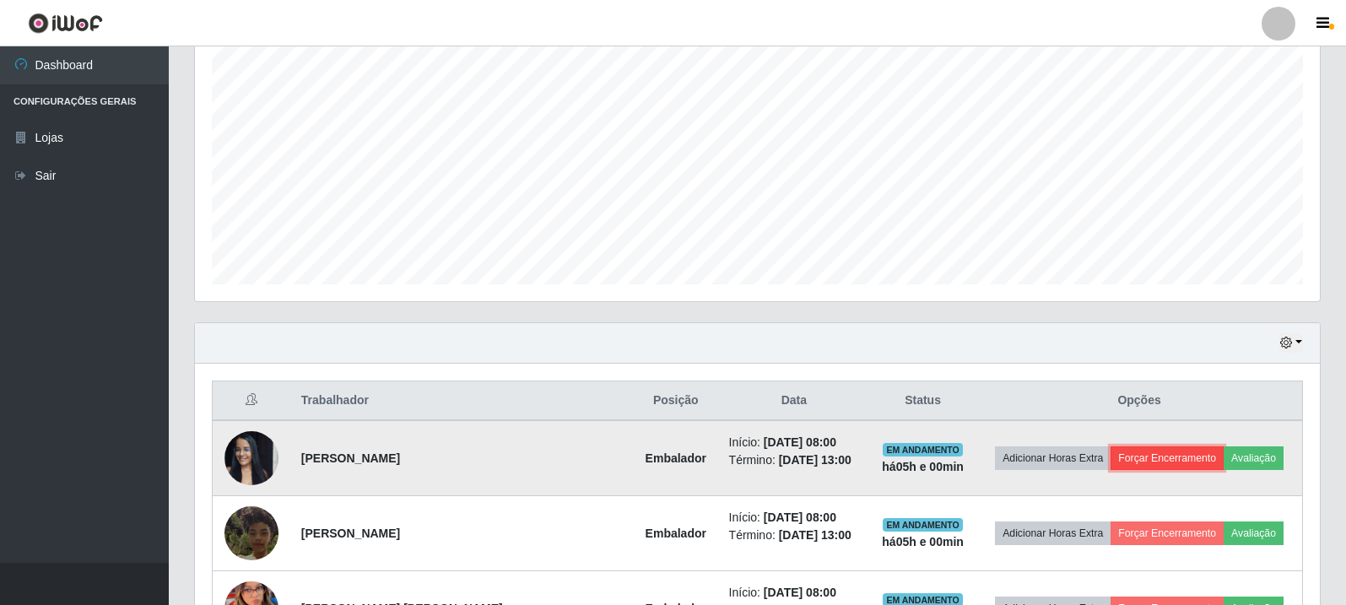
click at [1168, 454] on button "Forçar Encerramento" at bounding box center [1167, 458] width 113 height 24
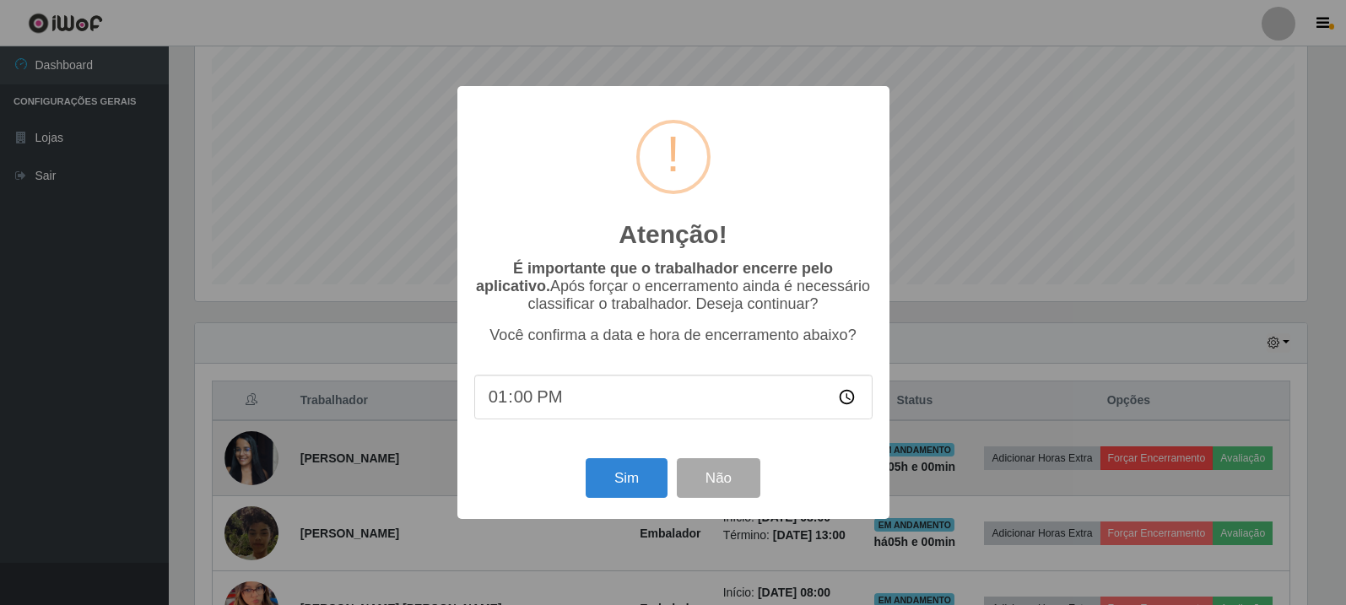
scroll to position [350, 1116]
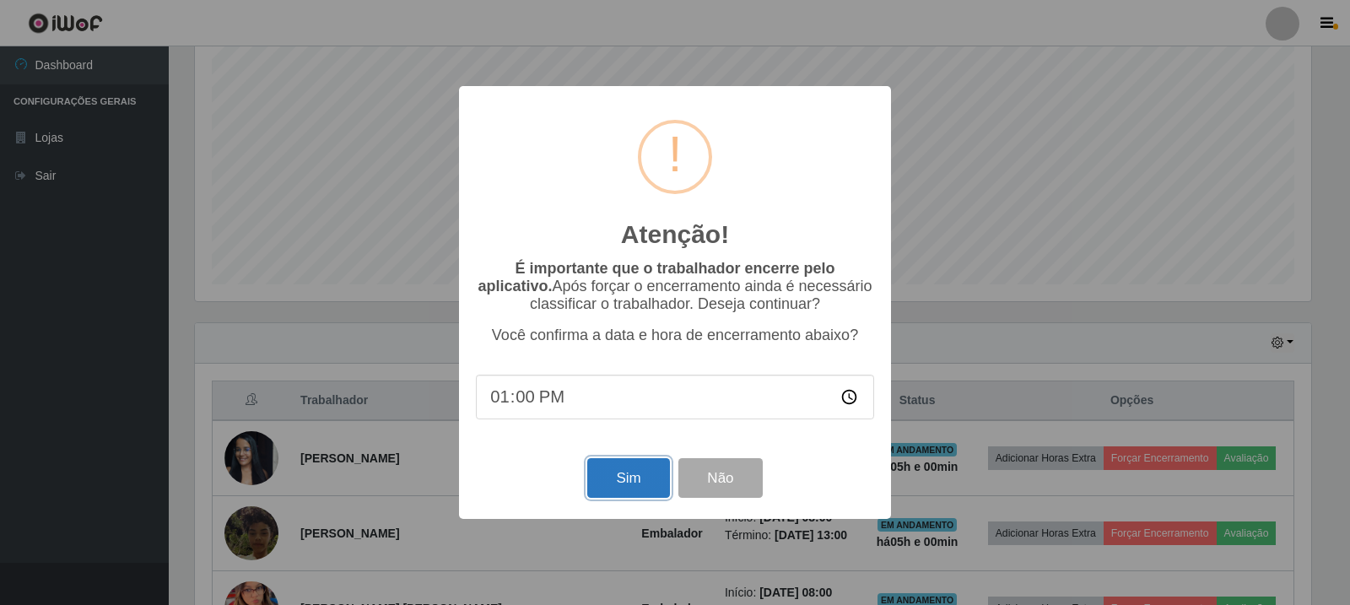
click at [636, 478] on button "Sim" at bounding box center [628, 478] width 82 height 40
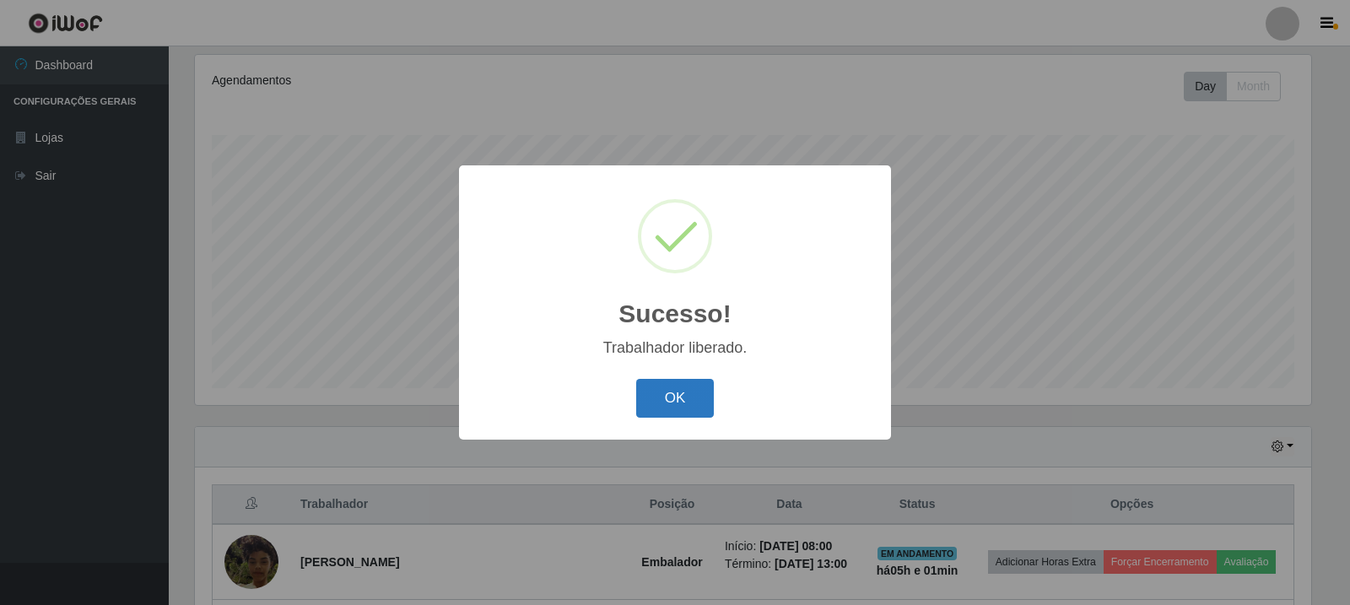
click at [667, 390] on button "OK" at bounding box center [675, 399] width 78 height 40
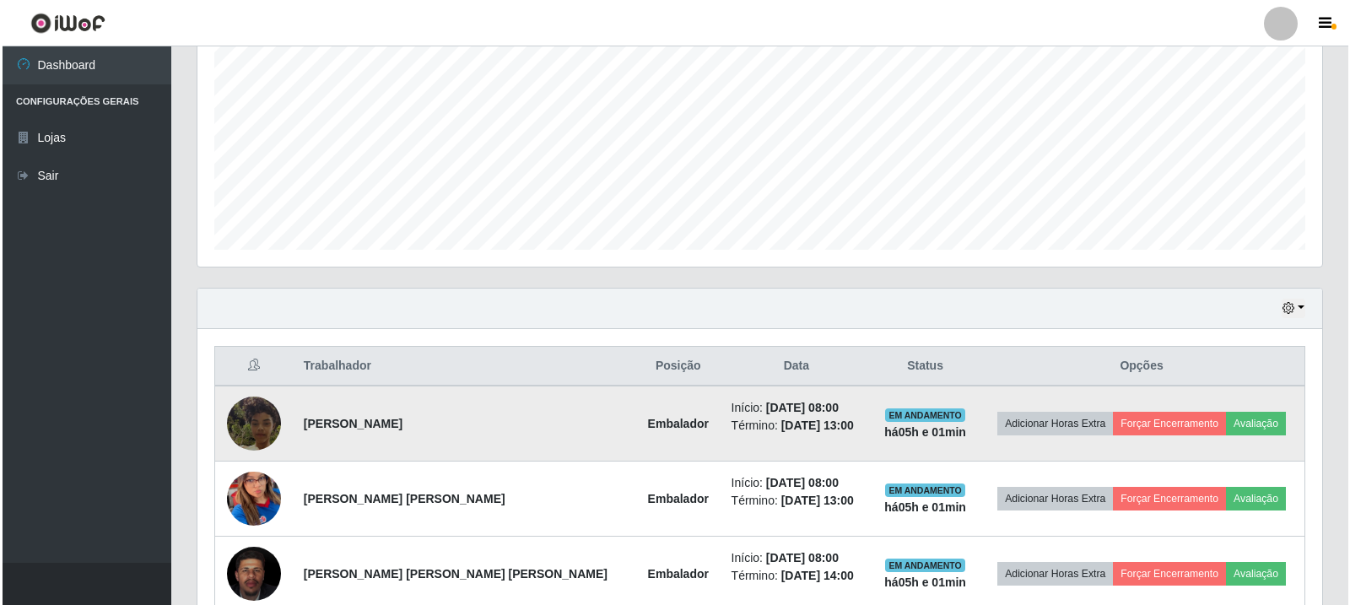
scroll to position [384, 0]
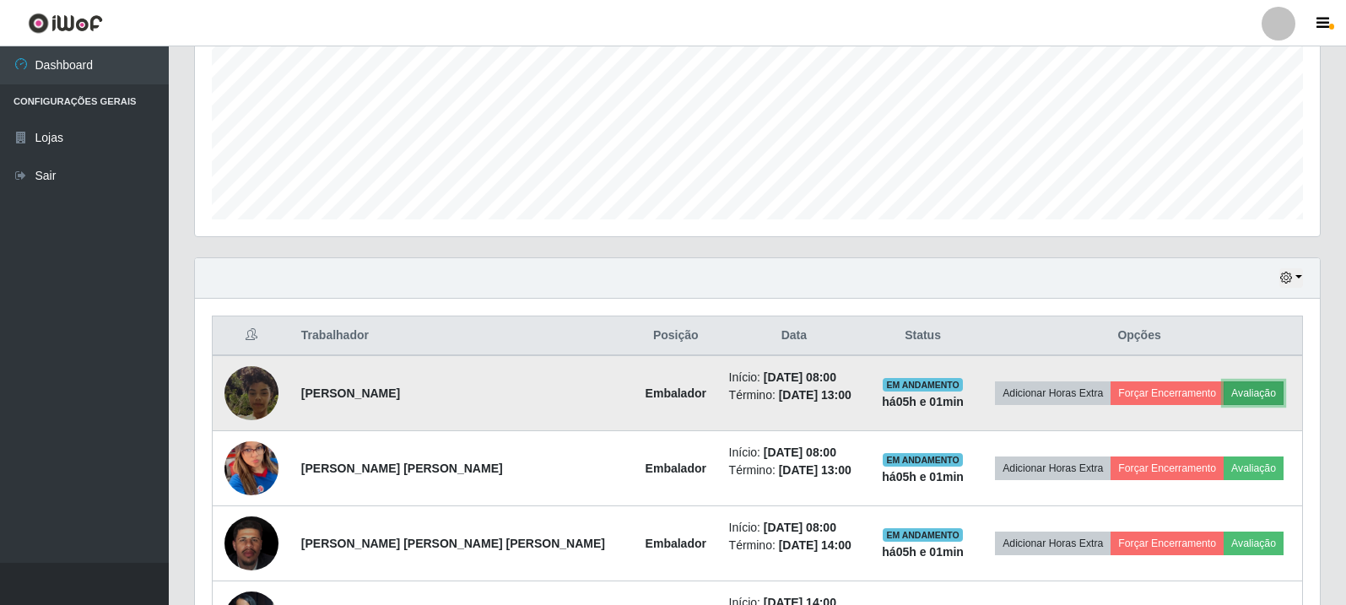
click at [1237, 394] on button "Avaliação" at bounding box center [1254, 393] width 60 height 24
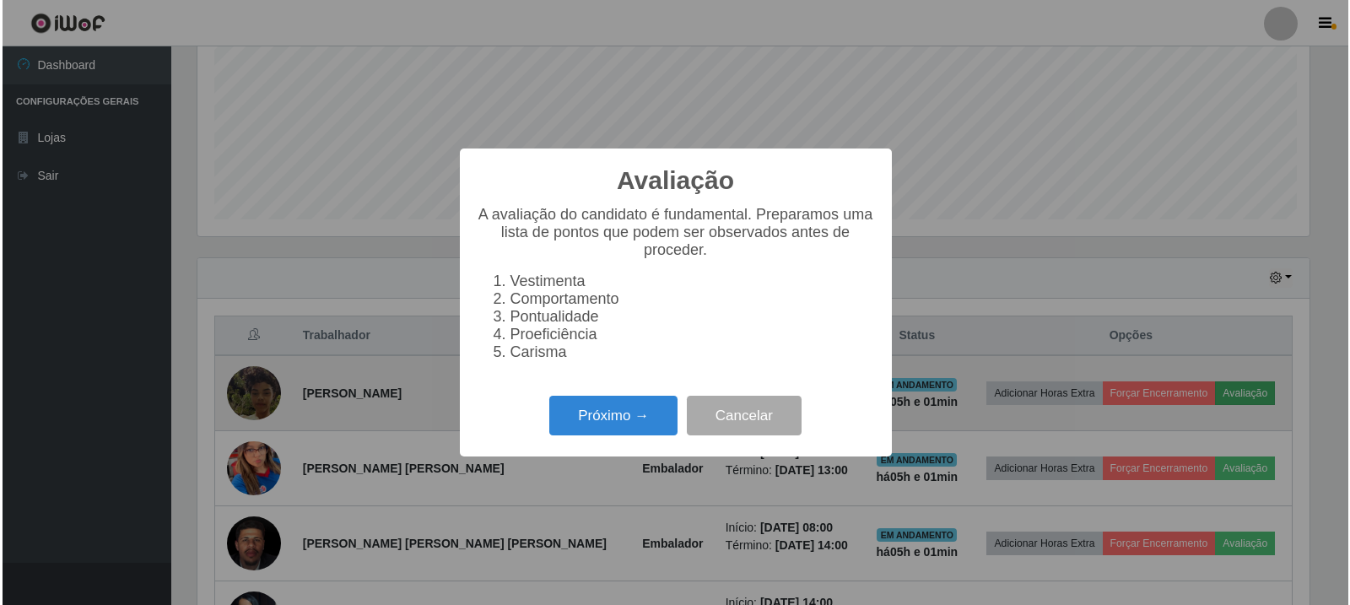
scroll to position [350, 1116]
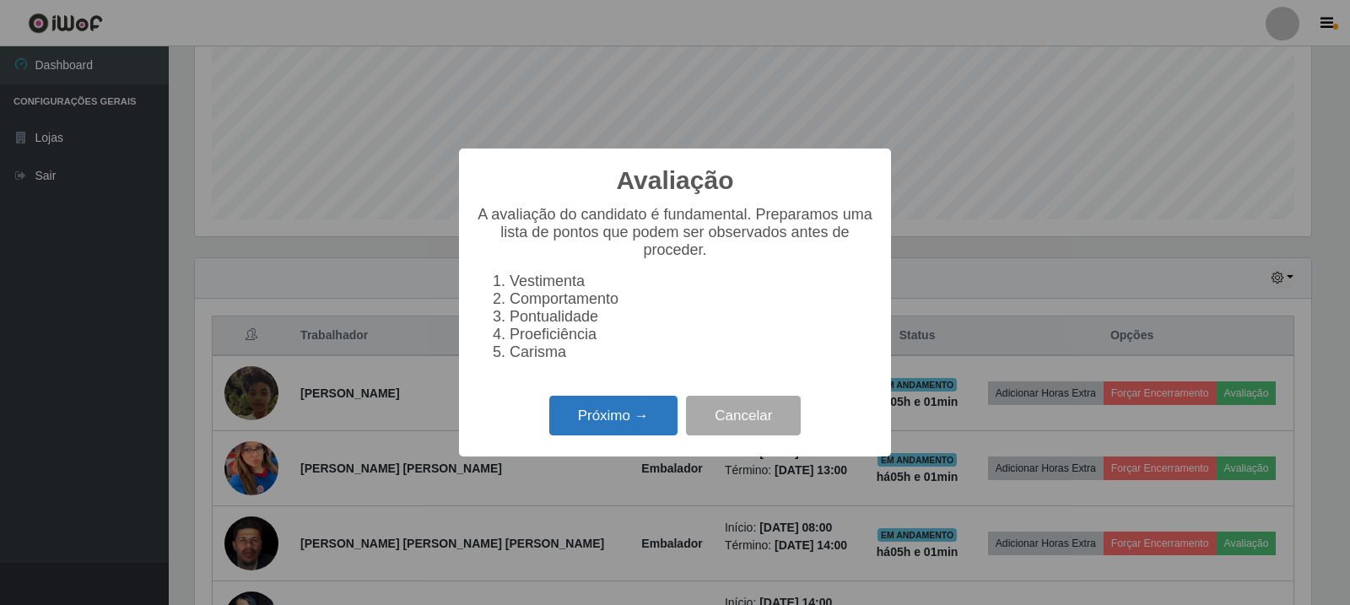
click at [582, 419] on button "Próximo →" at bounding box center [613, 416] width 128 height 40
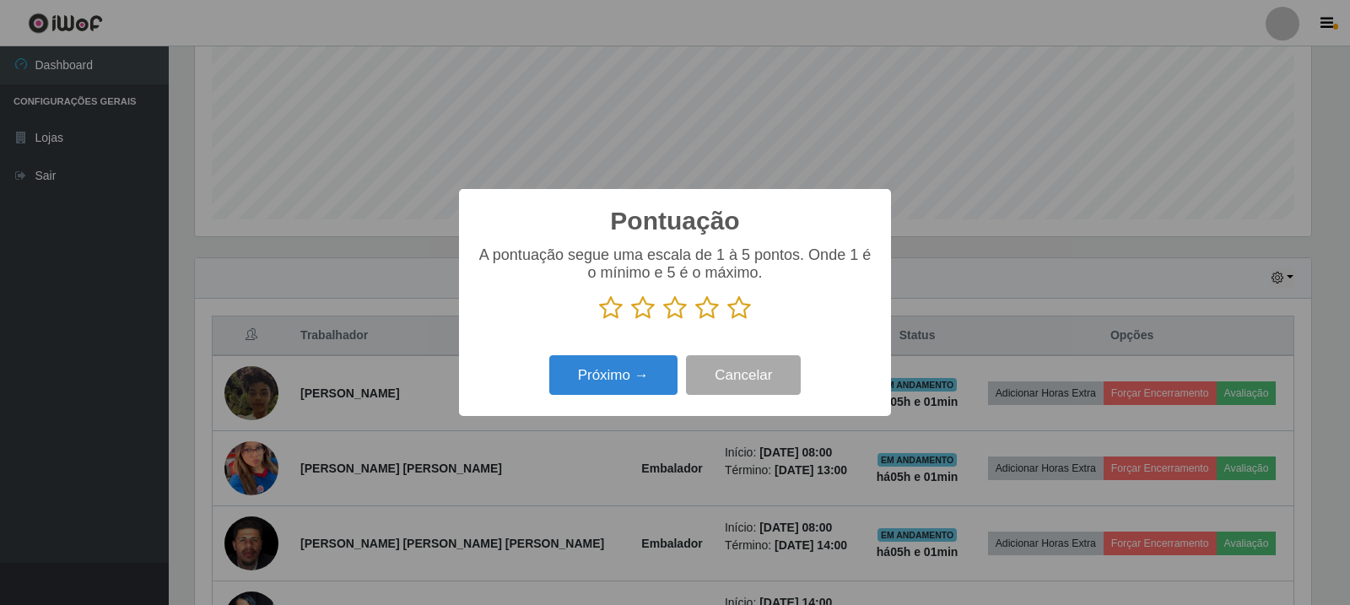
click at [740, 300] on icon at bounding box center [739, 307] width 24 height 25
click at [727, 321] on input "radio" at bounding box center [727, 321] width 0 height 0
click at [590, 376] on button "Próximo →" at bounding box center [613, 375] width 128 height 40
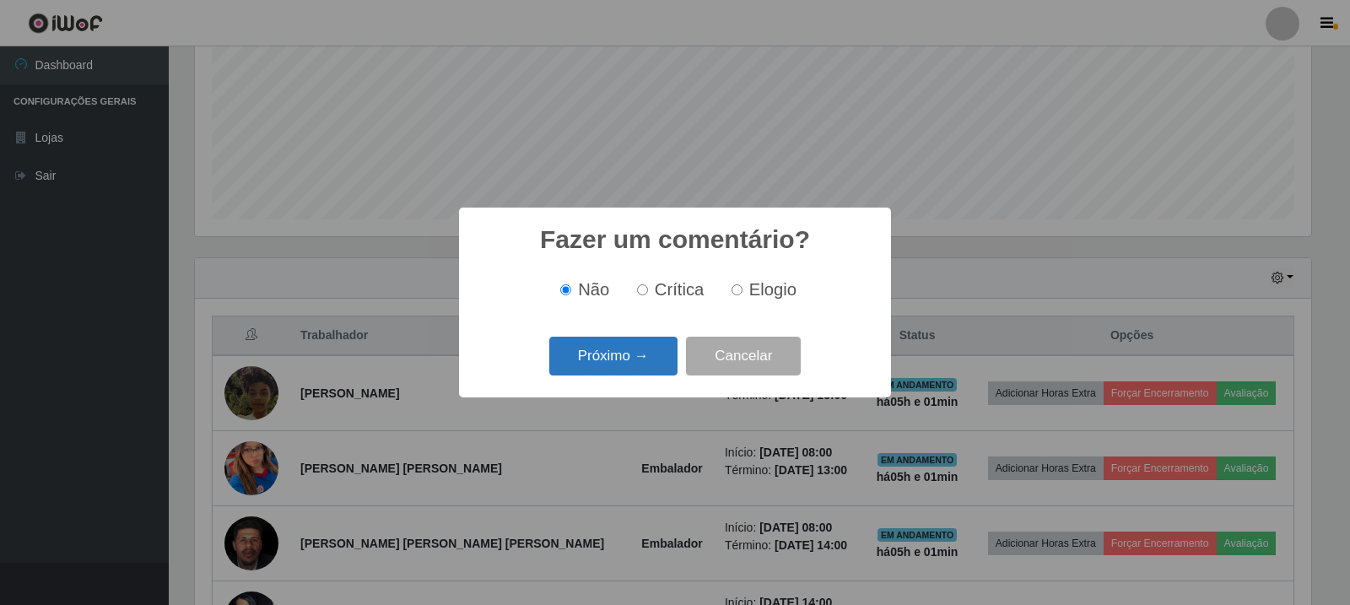
click at [612, 365] on button "Próximo →" at bounding box center [613, 357] width 128 height 40
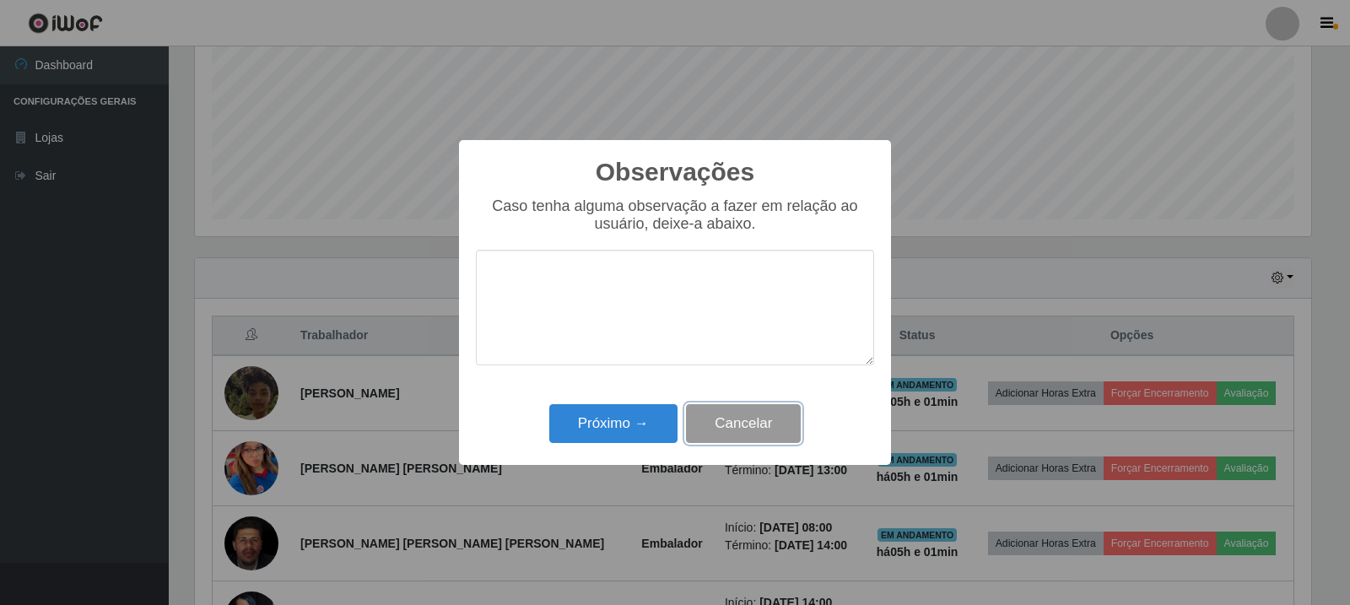
click at [773, 433] on button "Cancelar" at bounding box center [743, 424] width 115 height 40
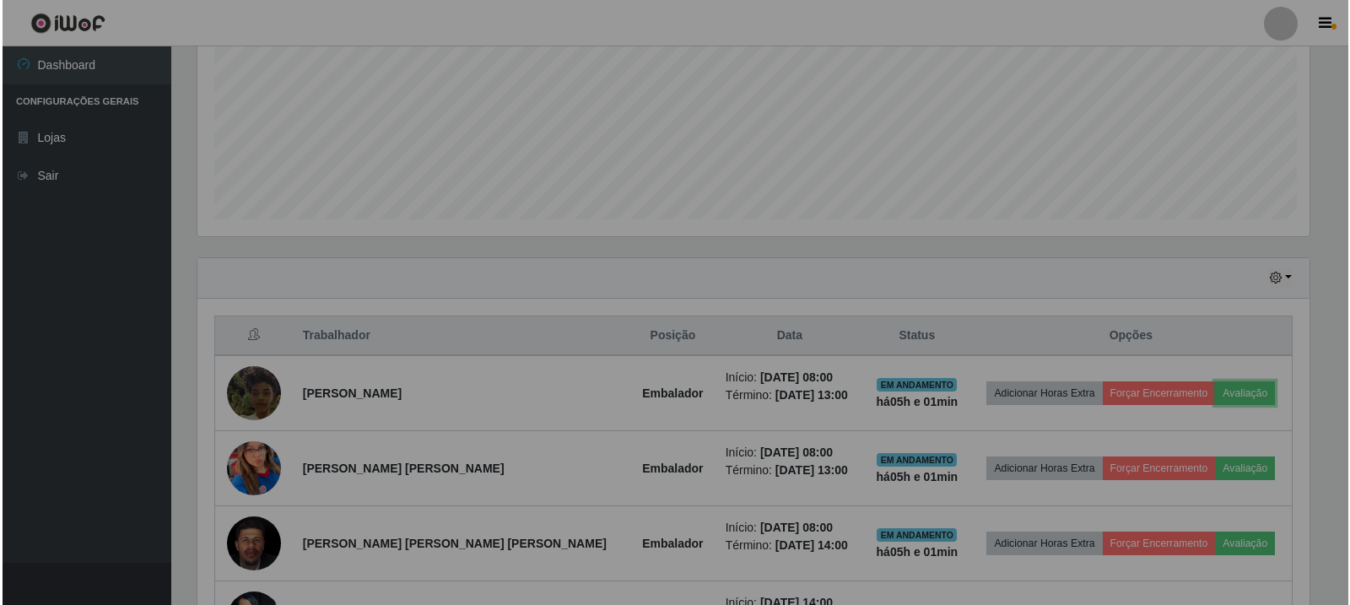
scroll to position [350, 1125]
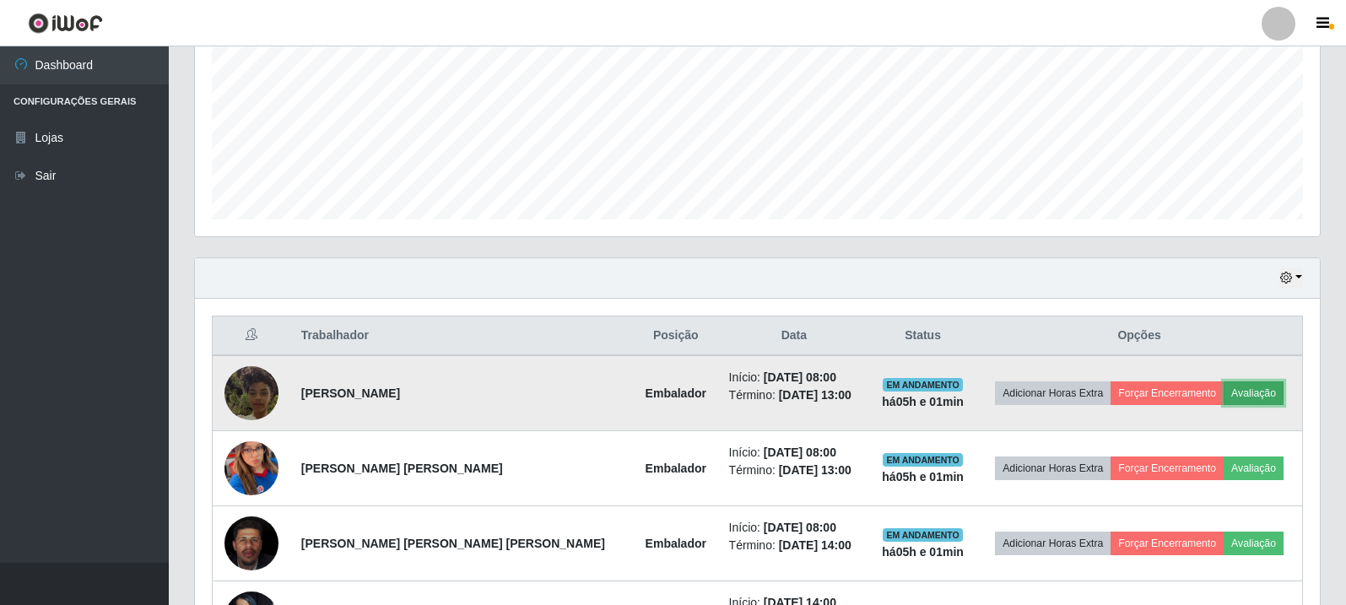
click at [1231, 384] on button "Avaliação" at bounding box center [1254, 393] width 60 height 24
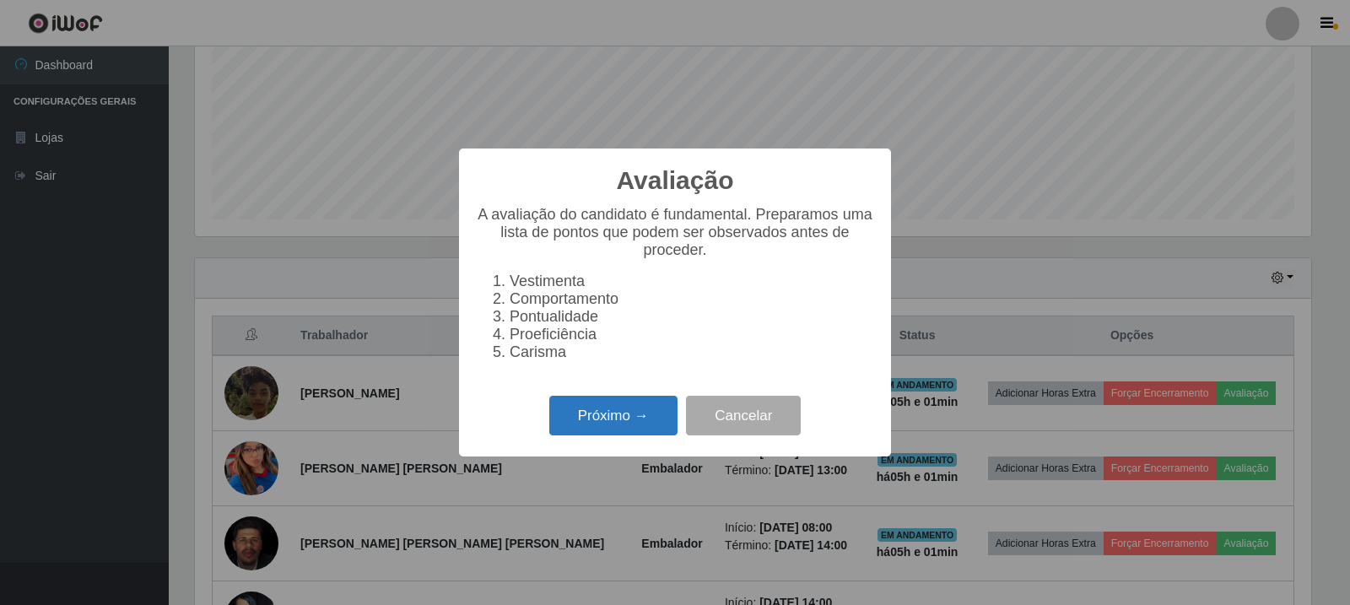
click at [612, 435] on button "Próximo →" at bounding box center [613, 416] width 128 height 40
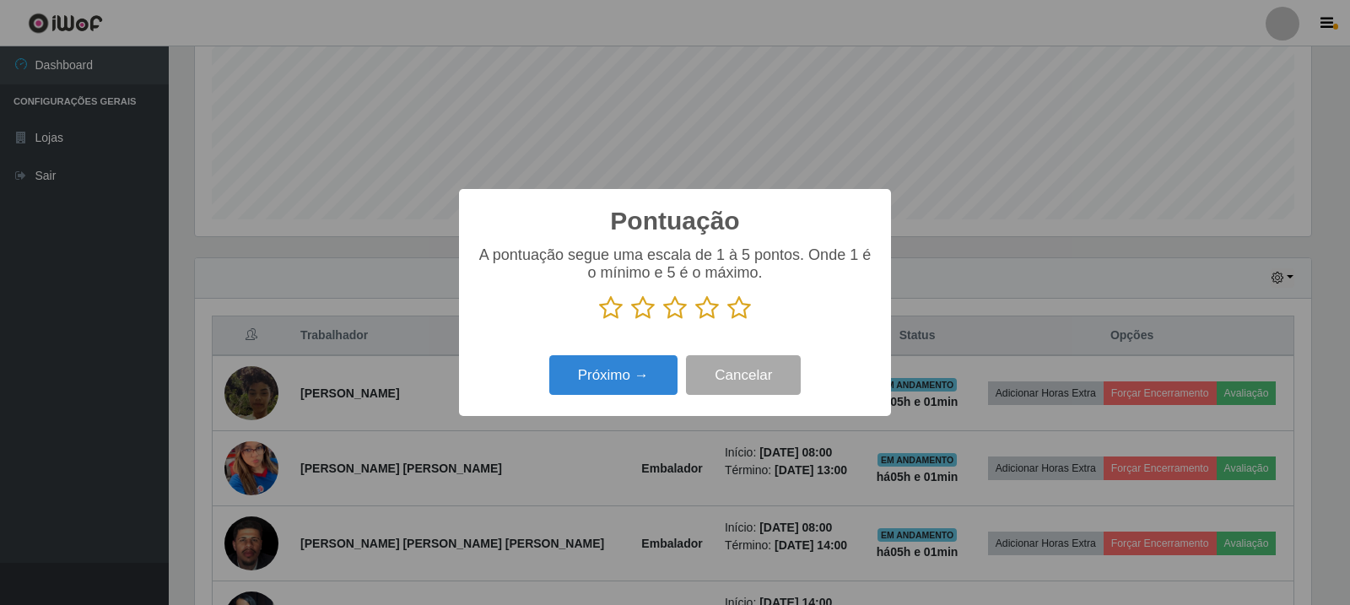
click at [733, 309] on icon at bounding box center [739, 307] width 24 height 25
click at [727, 321] on input "radio" at bounding box center [727, 321] width 0 height 0
click at [644, 383] on button "Próximo →" at bounding box center [613, 375] width 128 height 40
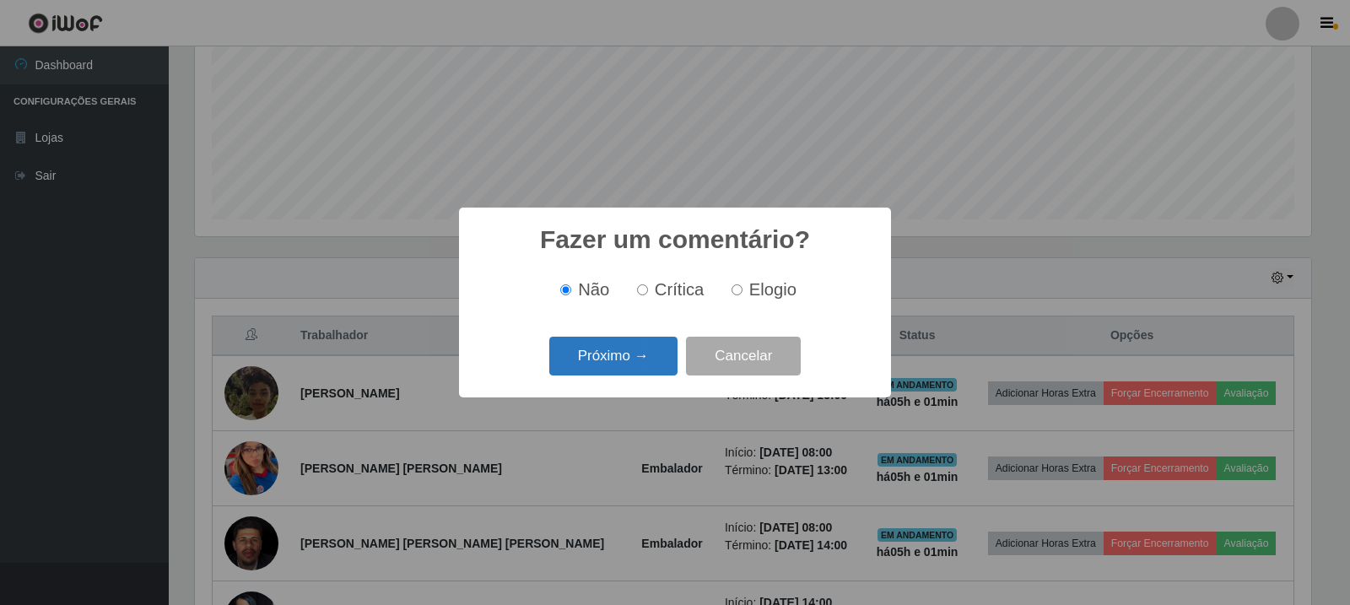
click at [635, 349] on button "Próximo →" at bounding box center [613, 357] width 128 height 40
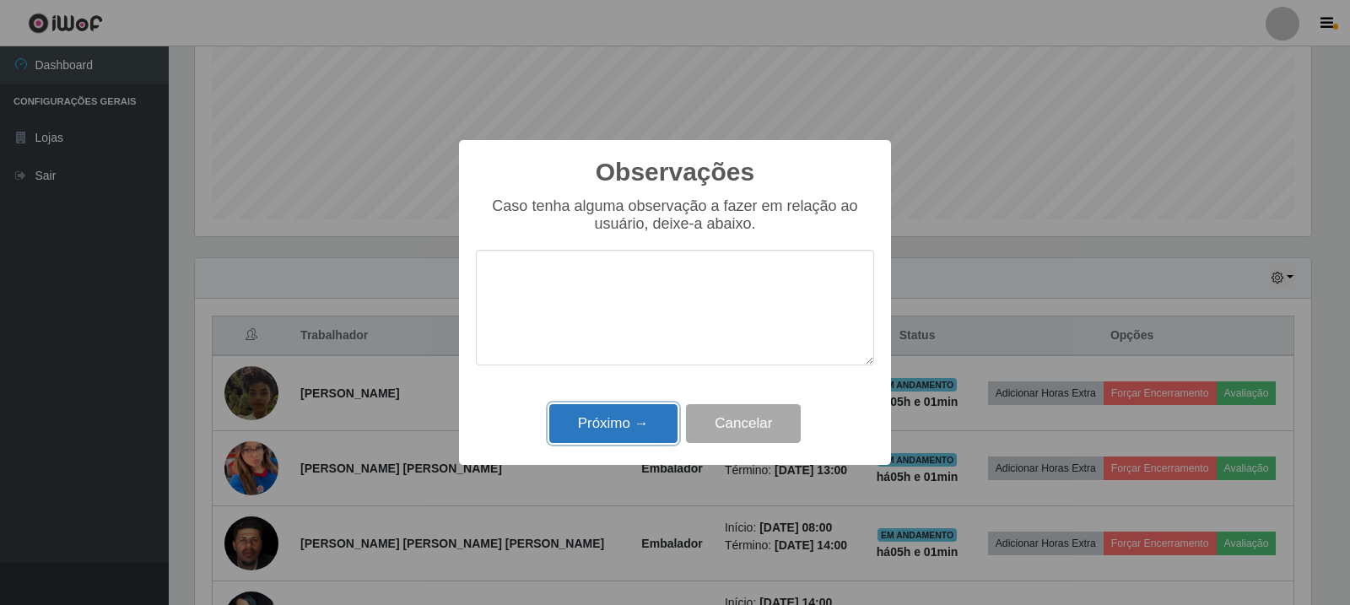
click at [616, 419] on button "Próximo →" at bounding box center [613, 424] width 128 height 40
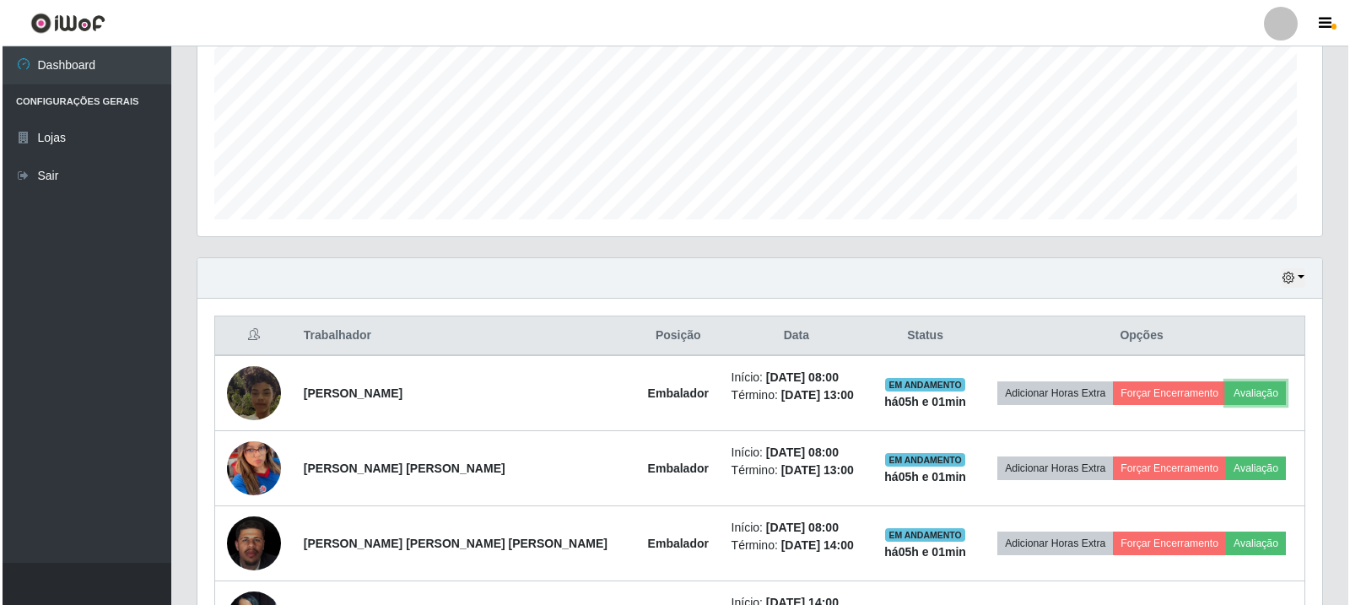
scroll to position [0, 0]
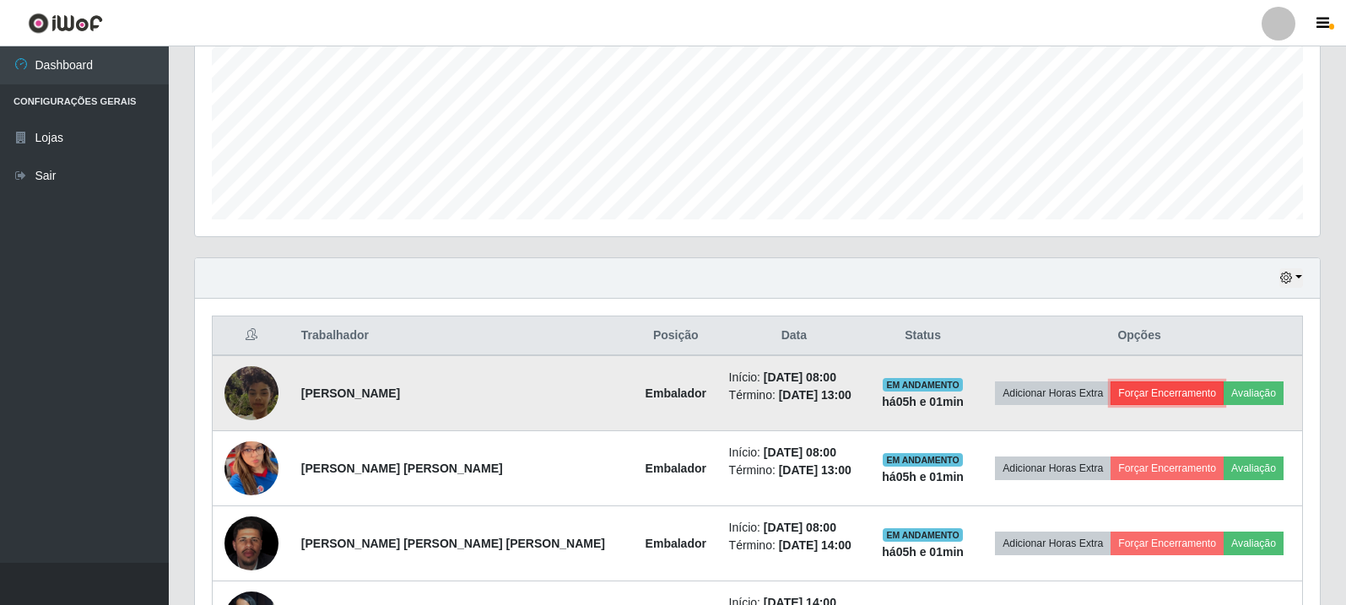
click at [1180, 384] on button "Forçar Encerramento" at bounding box center [1167, 393] width 113 height 24
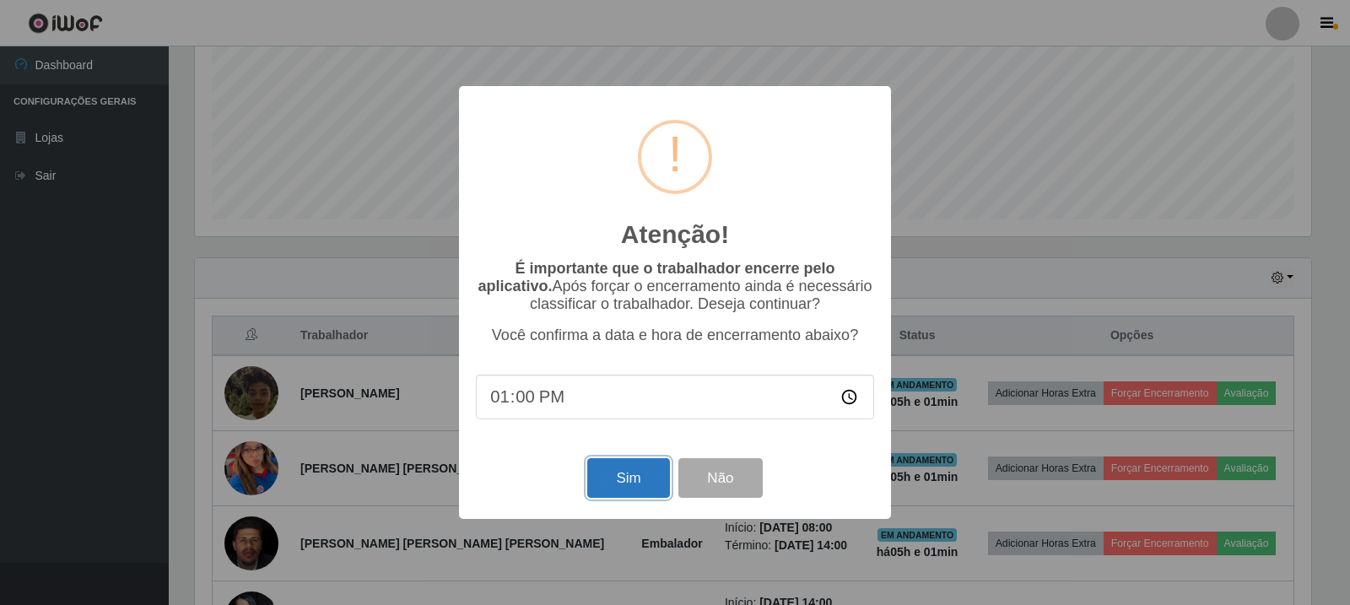
click at [619, 478] on button "Sim" at bounding box center [628, 478] width 82 height 40
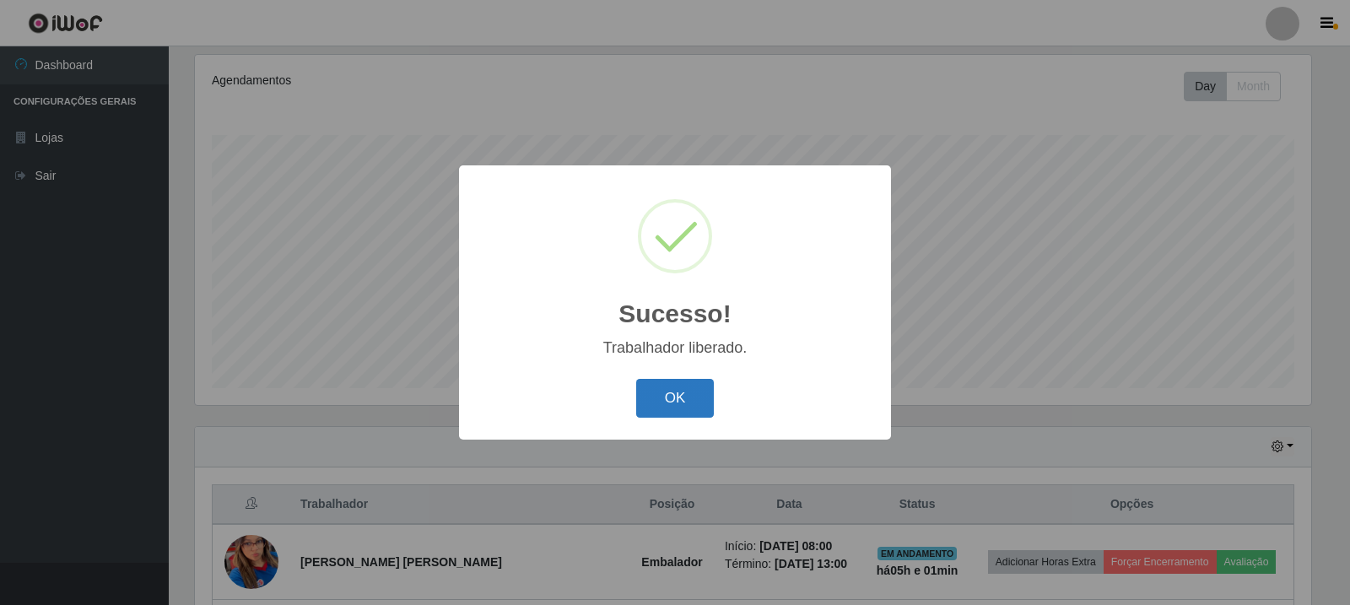
click at [646, 414] on button "OK" at bounding box center [675, 399] width 78 height 40
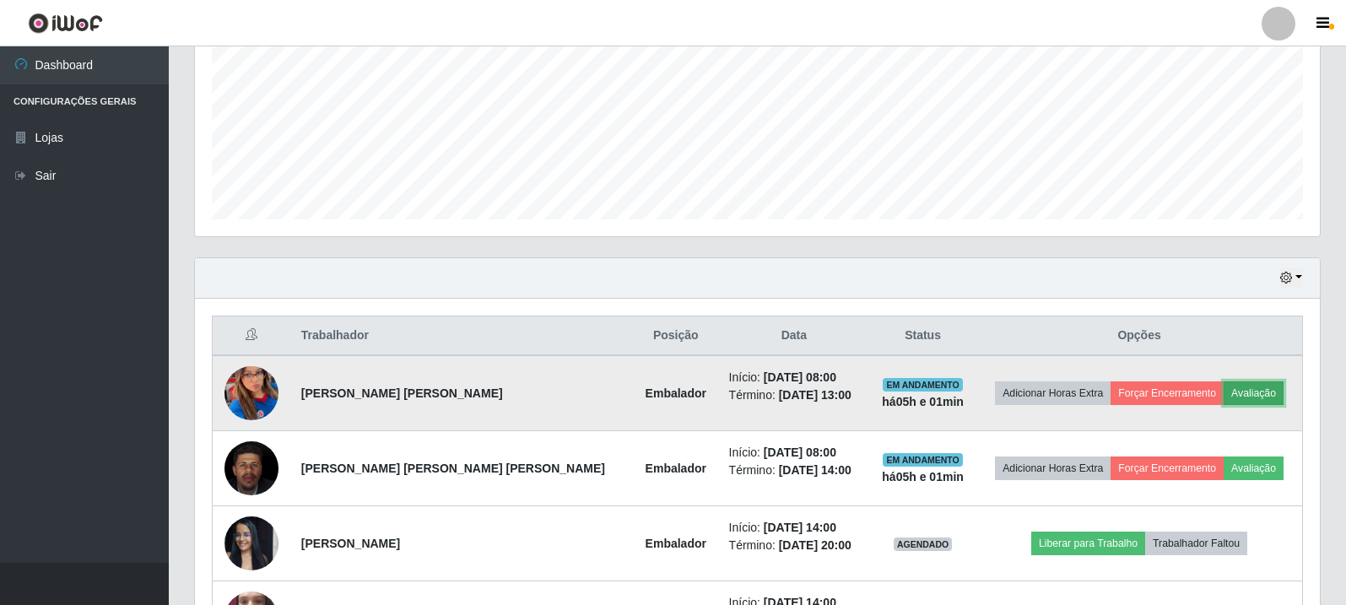
click at [1235, 393] on button "Avaliação" at bounding box center [1254, 393] width 60 height 24
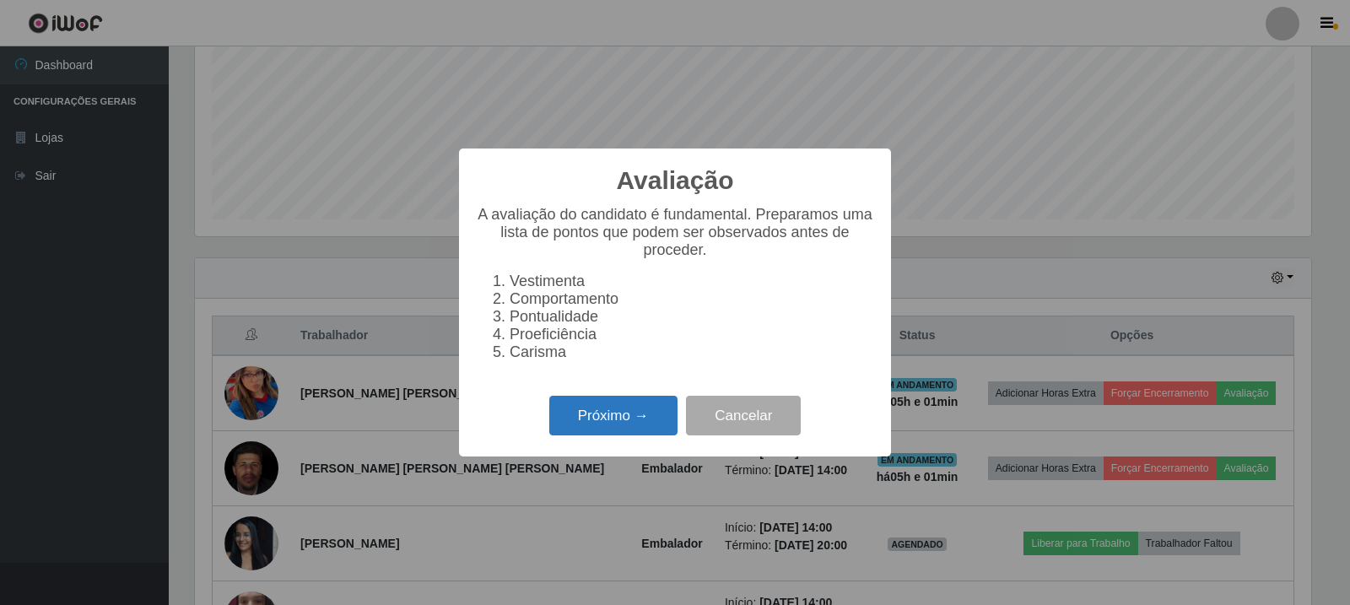
click at [592, 416] on button "Próximo →" at bounding box center [613, 416] width 128 height 40
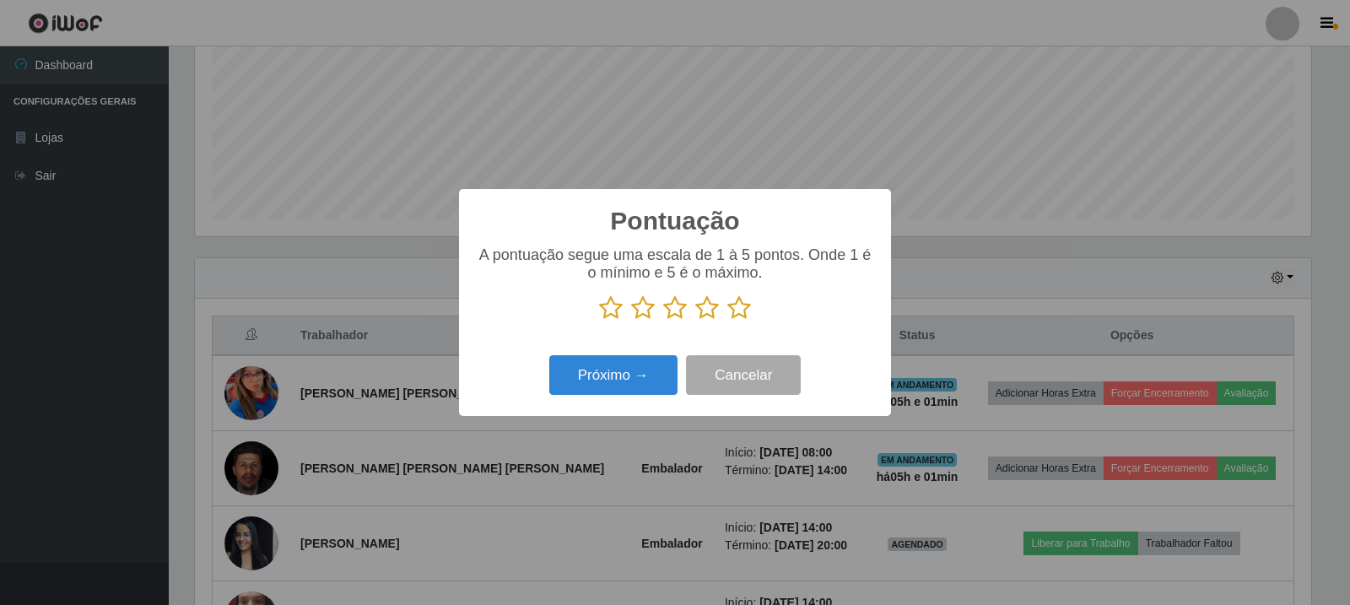
click at [728, 311] on icon at bounding box center [739, 307] width 24 height 25
click at [727, 321] on input "radio" at bounding box center [727, 321] width 0 height 0
click at [640, 385] on button "Próximo →" at bounding box center [613, 375] width 128 height 40
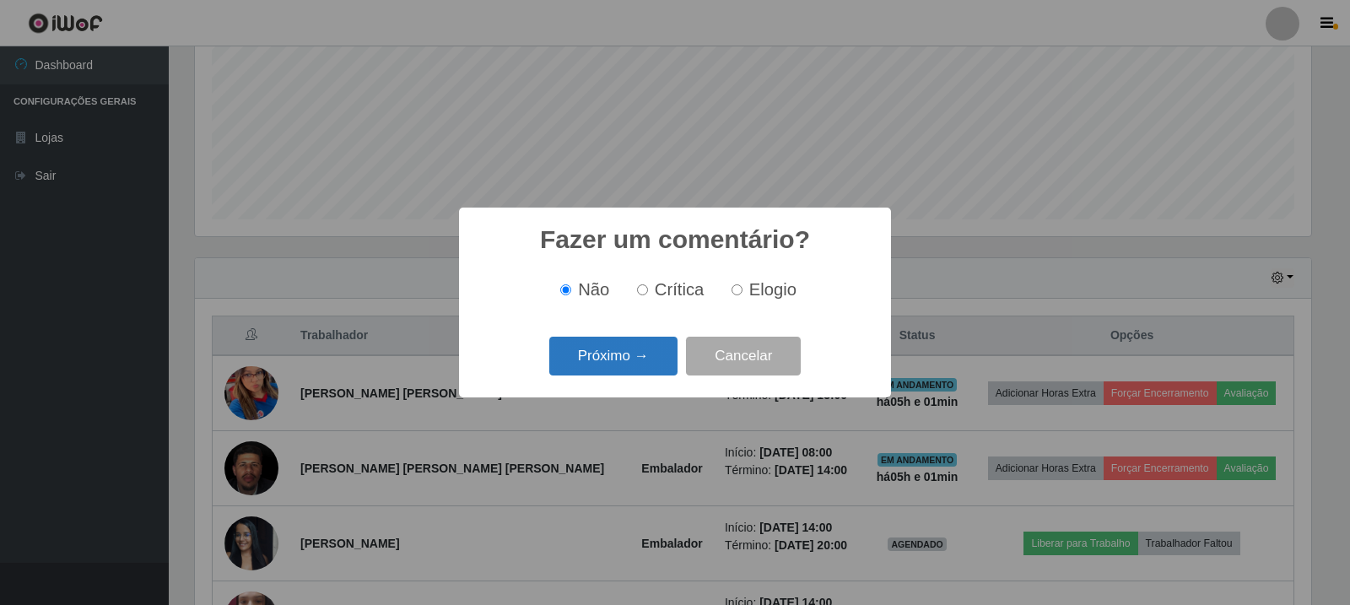
click at [647, 363] on button "Próximo →" at bounding box center [613, 357] width 128 height 40
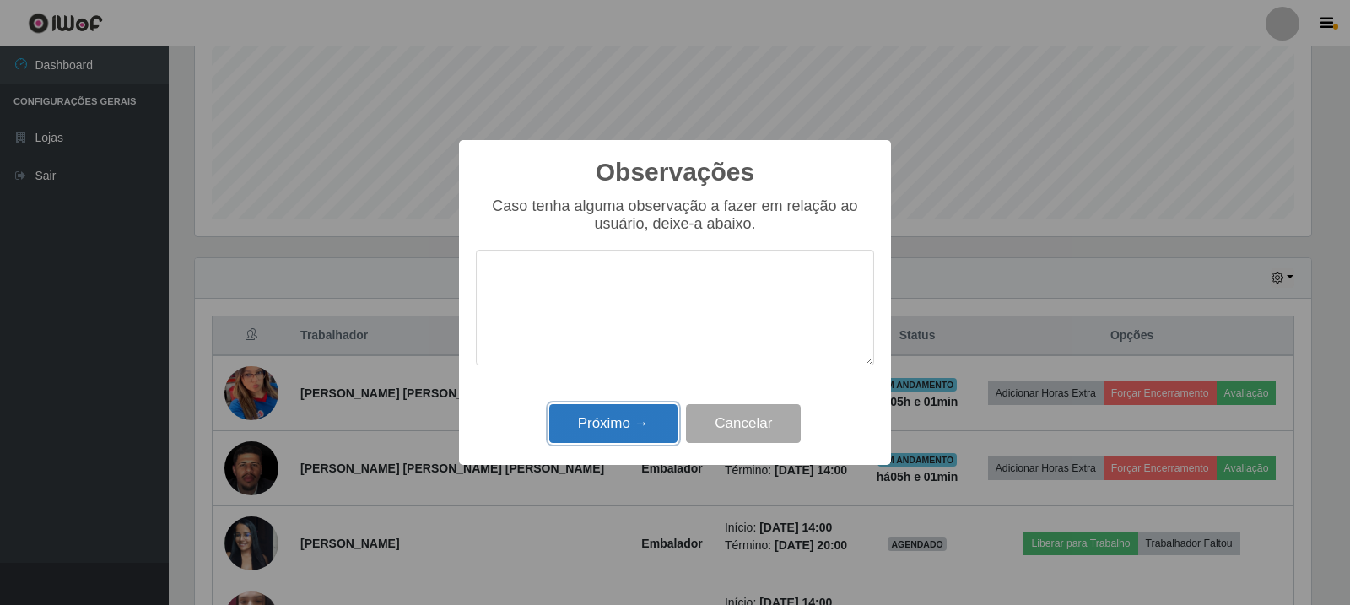
click at [642, 413] on button "Próximo →" at bounding box center [613, 424] width 128 height 40
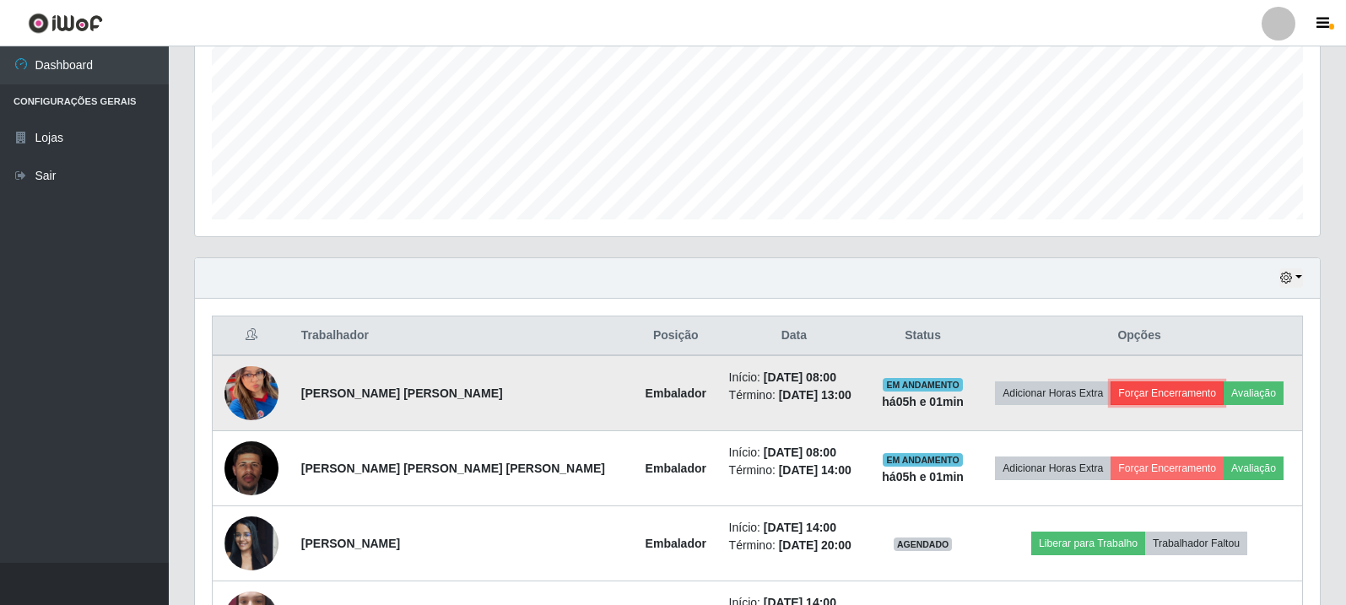
click at [1153, 383] on button "Forçar Encerramento" at bounding box center [1167, 393] width 113 height 24
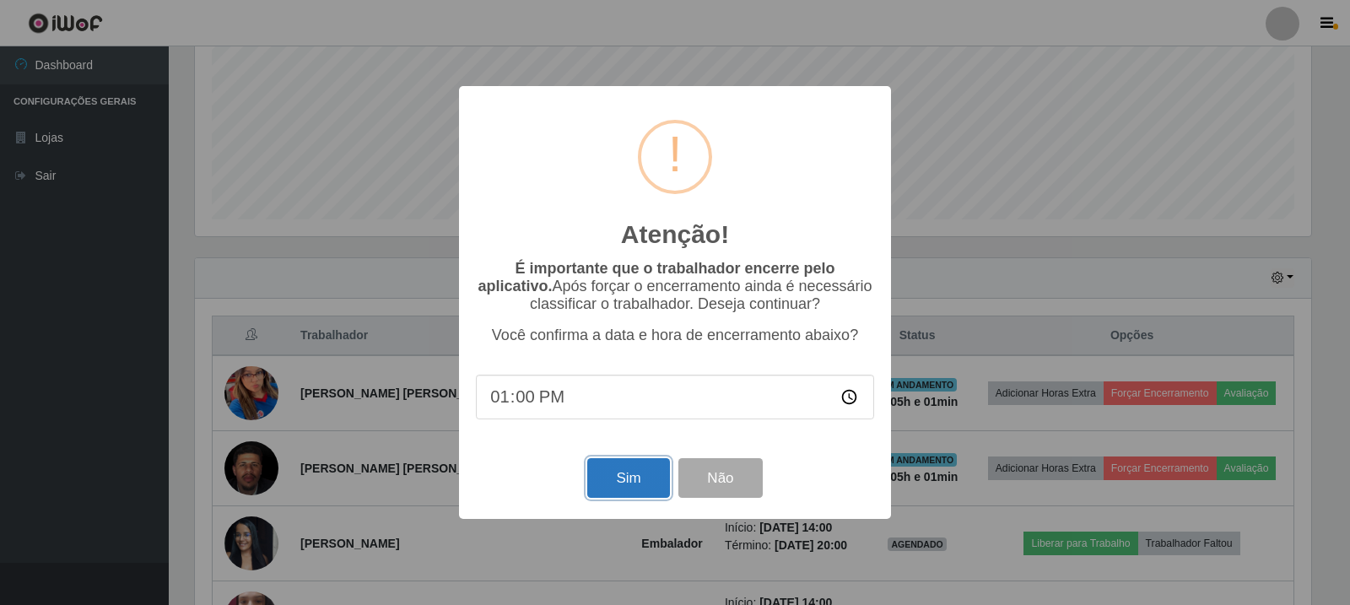
click at [635, 484] on button "Sim" at bounding box center [628, 478] width 82 height 40
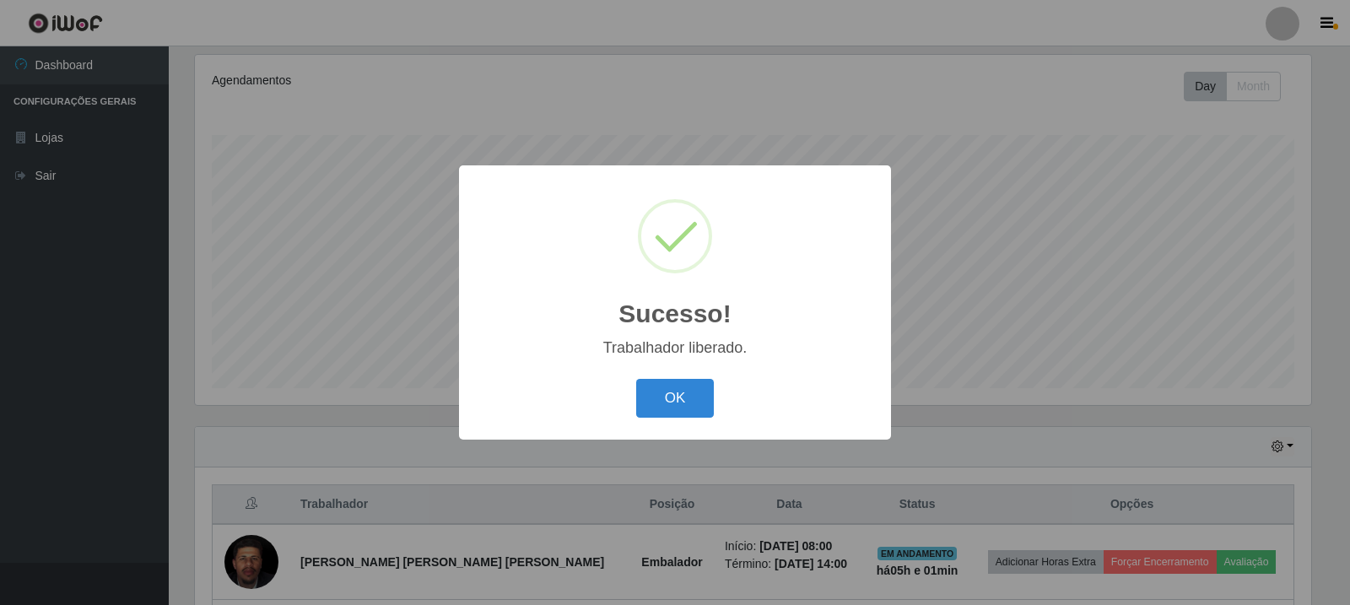
click at [570, 368] on div "Sucesso! × Trabalhador liberado. OK Cancel" at bounding box center [675, 301] width 432 height 273
click at [721, 410] on div "OK Cancel" at bounding box center [675, 398] width 398 height 48
click at [680, 407] on button "OK" at bounding box center [675, 399] width 78 height 40
